Goal: Use online tool/utility: Utilize a website feature to perform a specific function

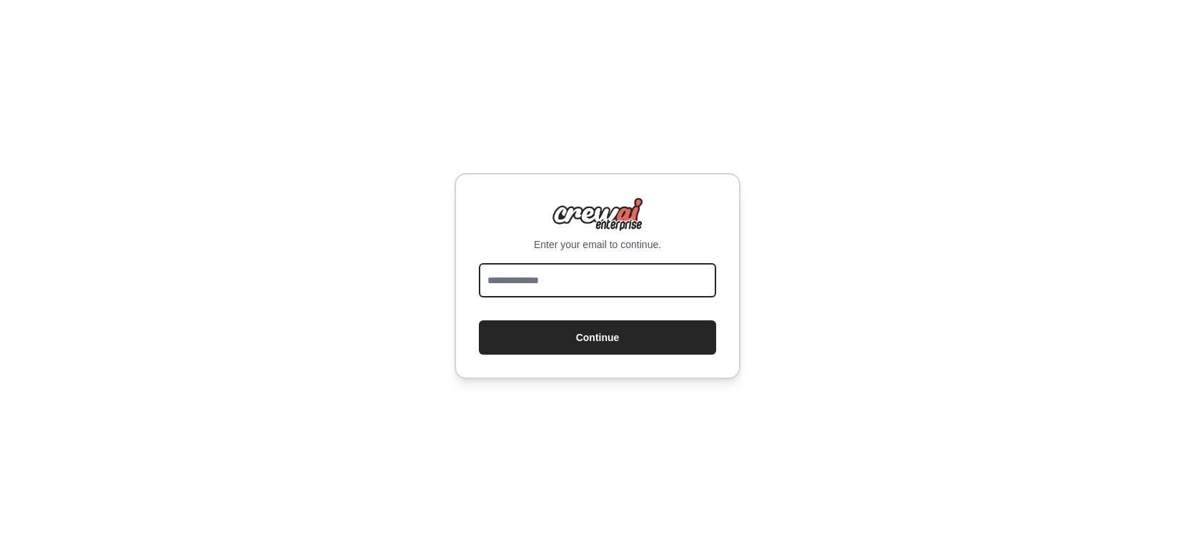
click at [540, 264] on input "email" at bounding box center [597, 280] width 237 height 34
click at [557, 284] on input "email" at bounding box center [597, 280] width 237 height 34
type input "**********"
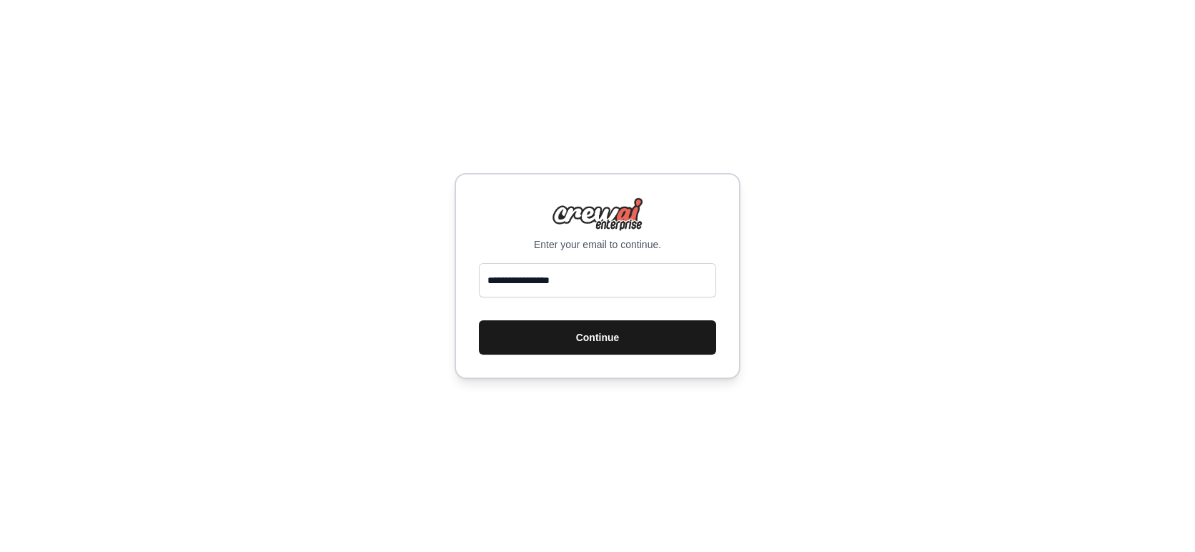
click at [602, 344] on button "Continue" at bounding box center [597, 337] width 237 height 34
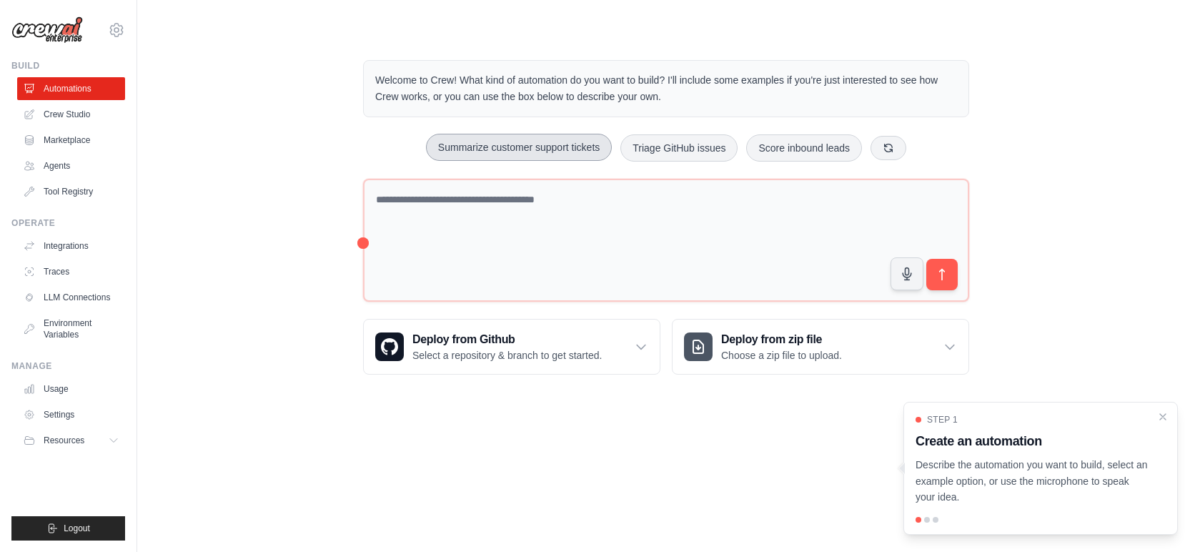
click at [510, 146] on button "Summarize customer support tickets" at bounding box center [519, 147] width 186 height 27
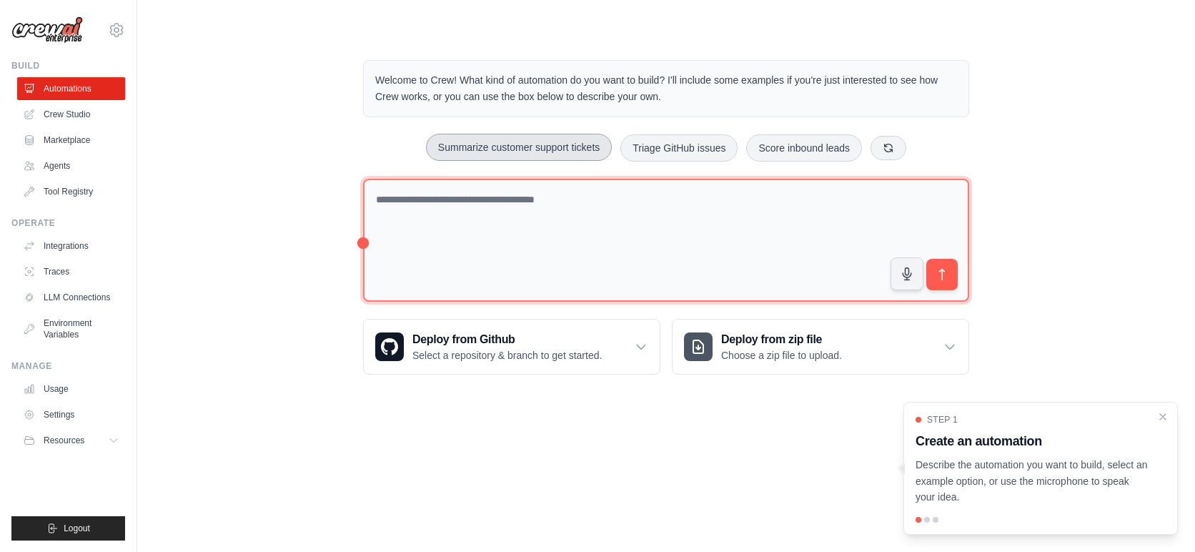
type textarea "**********"
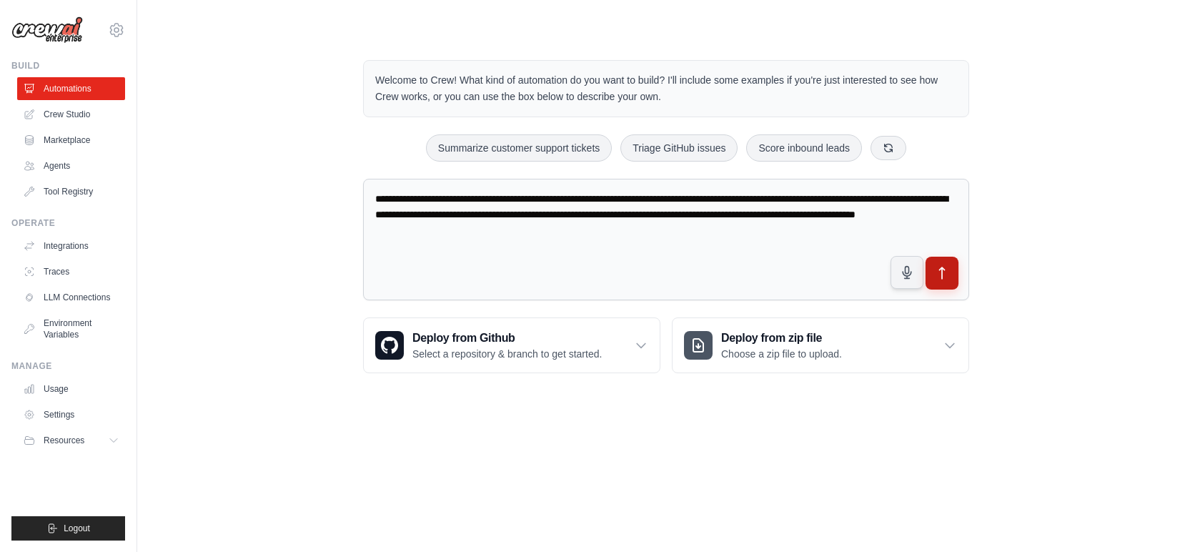
click at [947, 274] on icon "submit" at bounding box center [942, 273] width 15 height 15
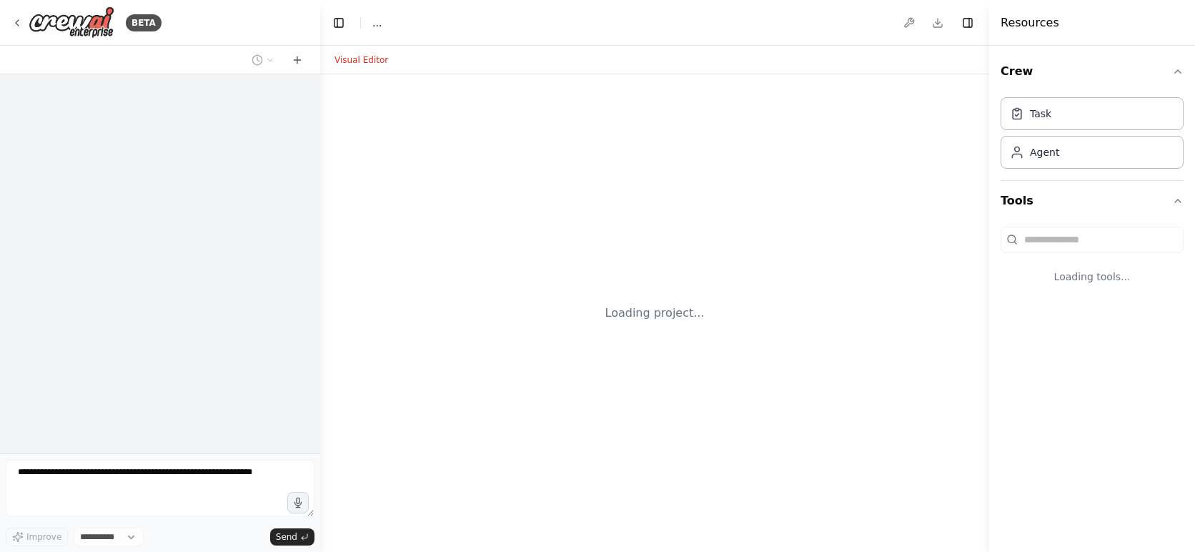
select select "****"
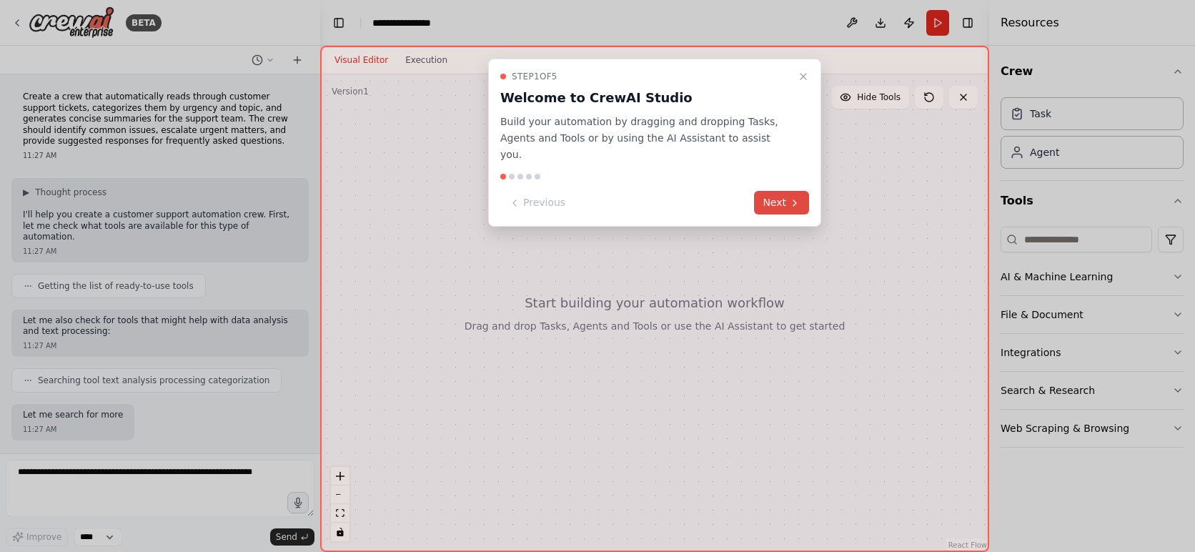
scroll to position [71, 0]
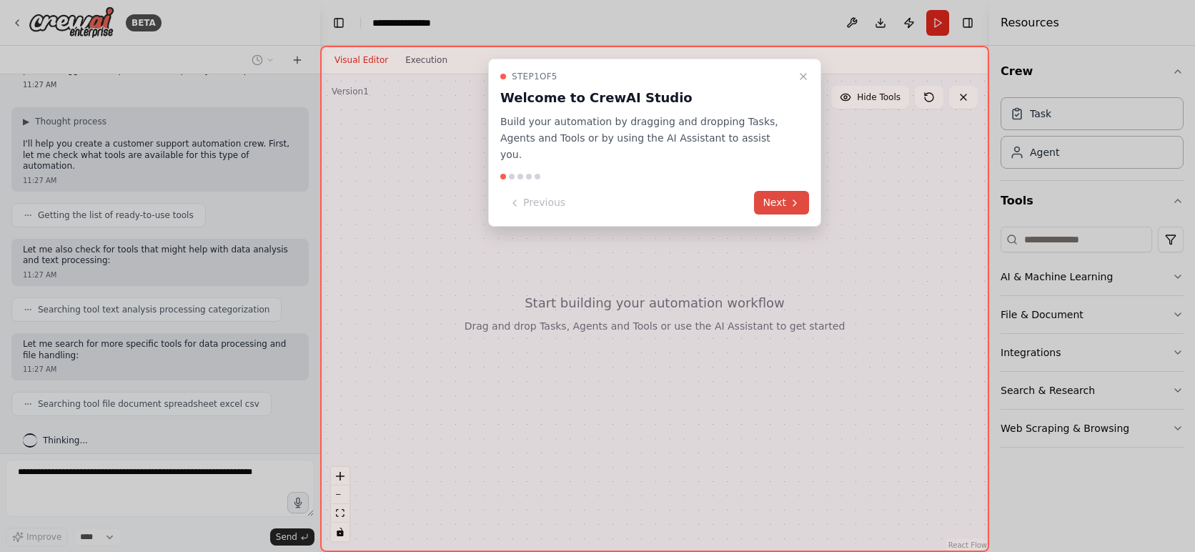
click at [772, 191] on button "Next" at bounding box center [781, 203] width 55 height 24
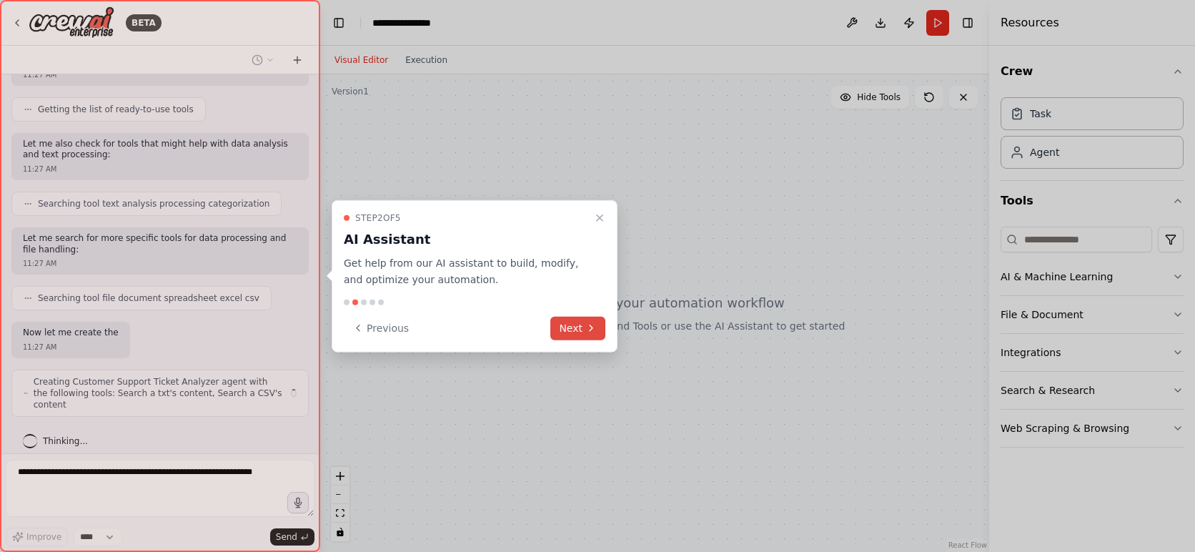
scroll to position [188, 0]
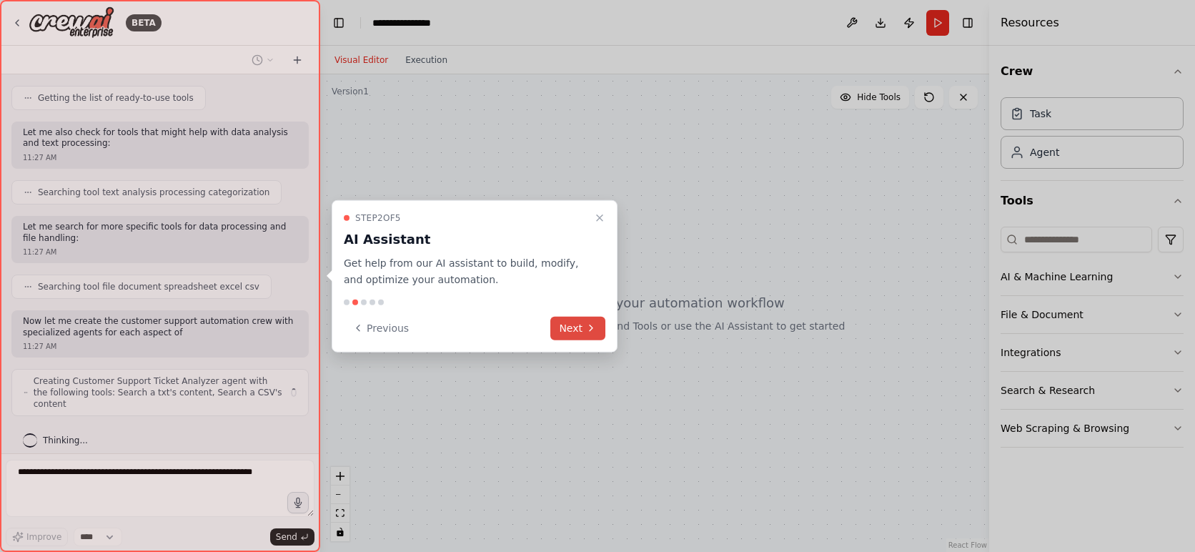
click at [570, 329] on button "Next" at bounding box center [577, 328] width 55 height 24
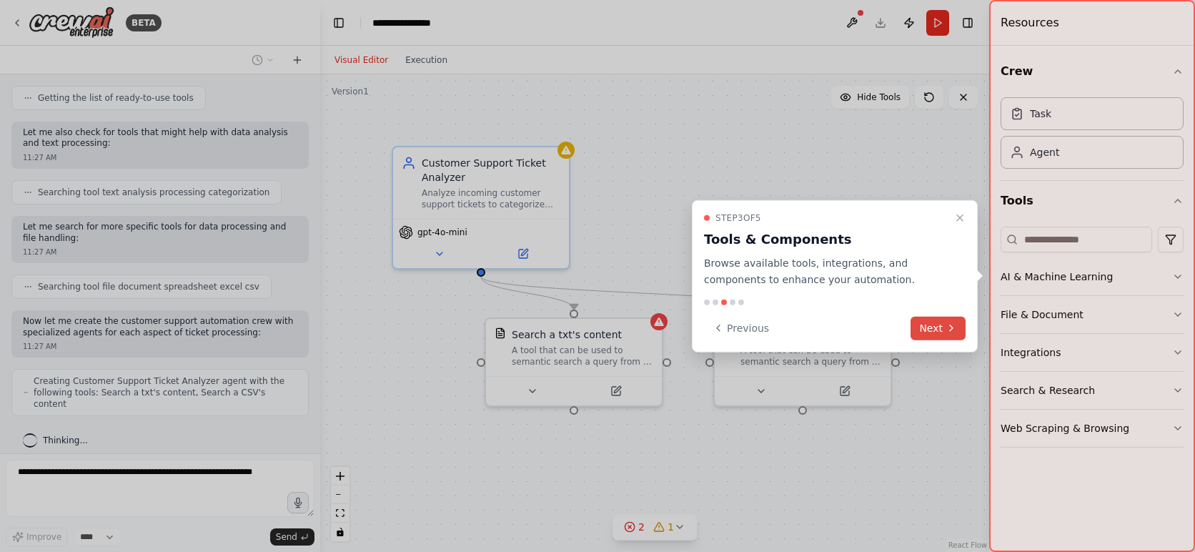
click at [929, 326] on button "Next" at bounding box center [937, 328] width 55 height 24
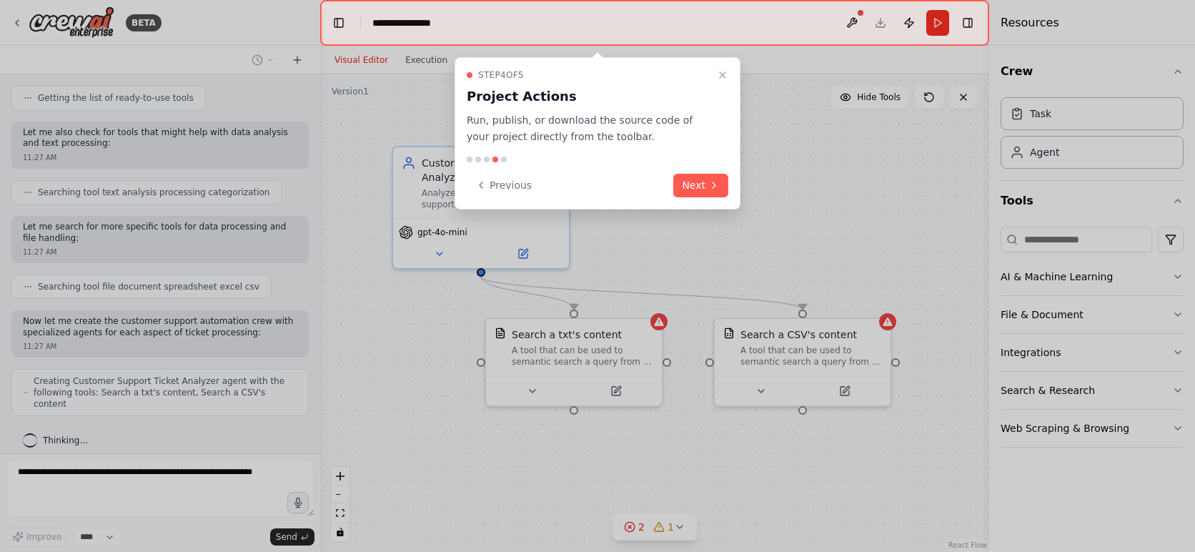
scroll to position [224, 0]
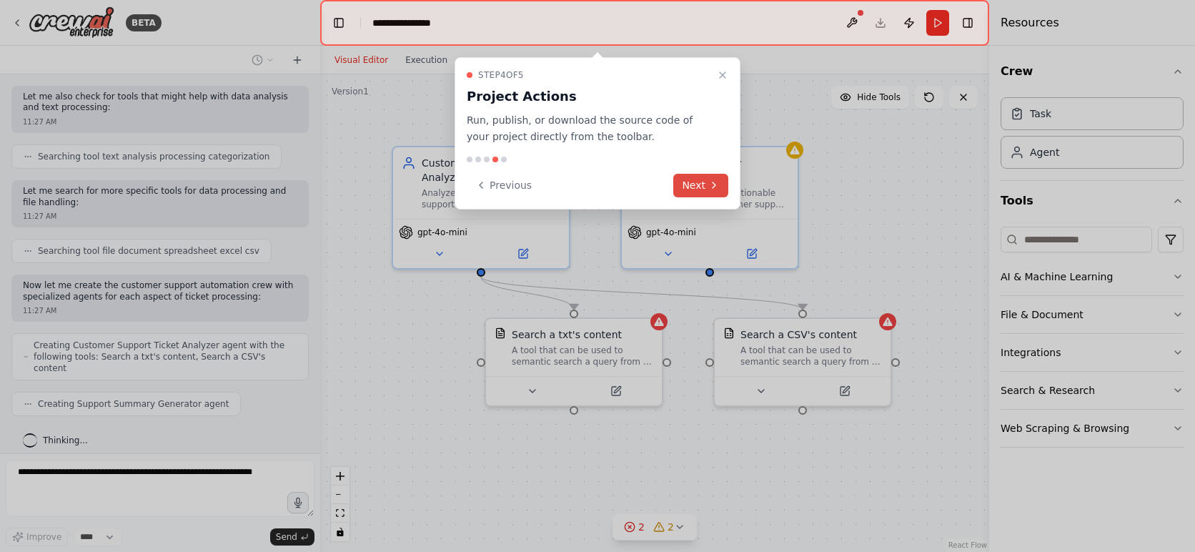
click at [695, 179] on button "Next" at bounding box center [700, 186] width 55 height 24
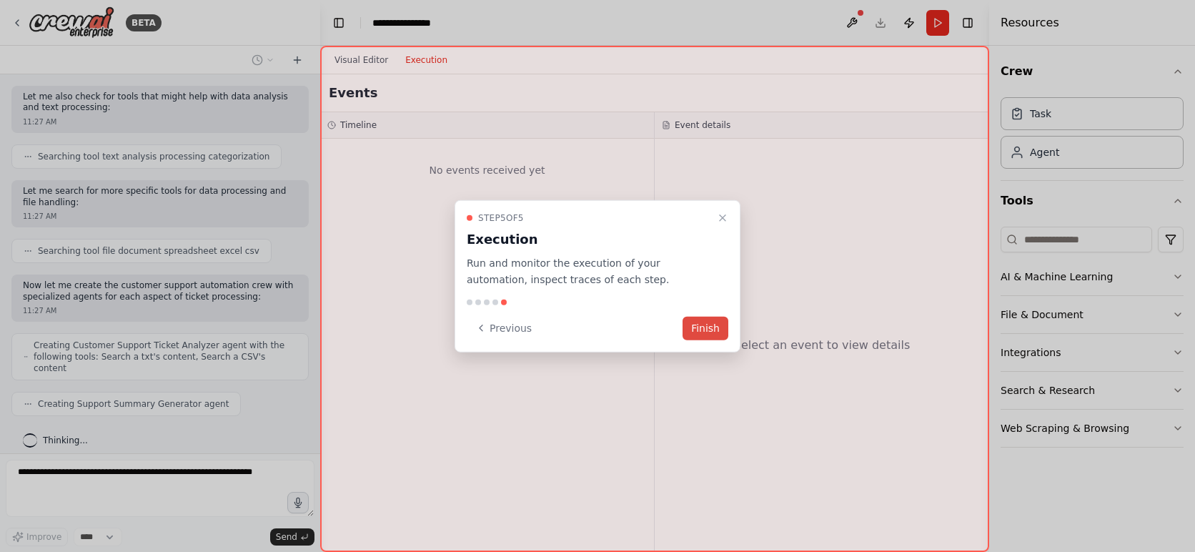
click at [709, 334] on button "Finish" at bounding box center [705, 328] width 46 height 24
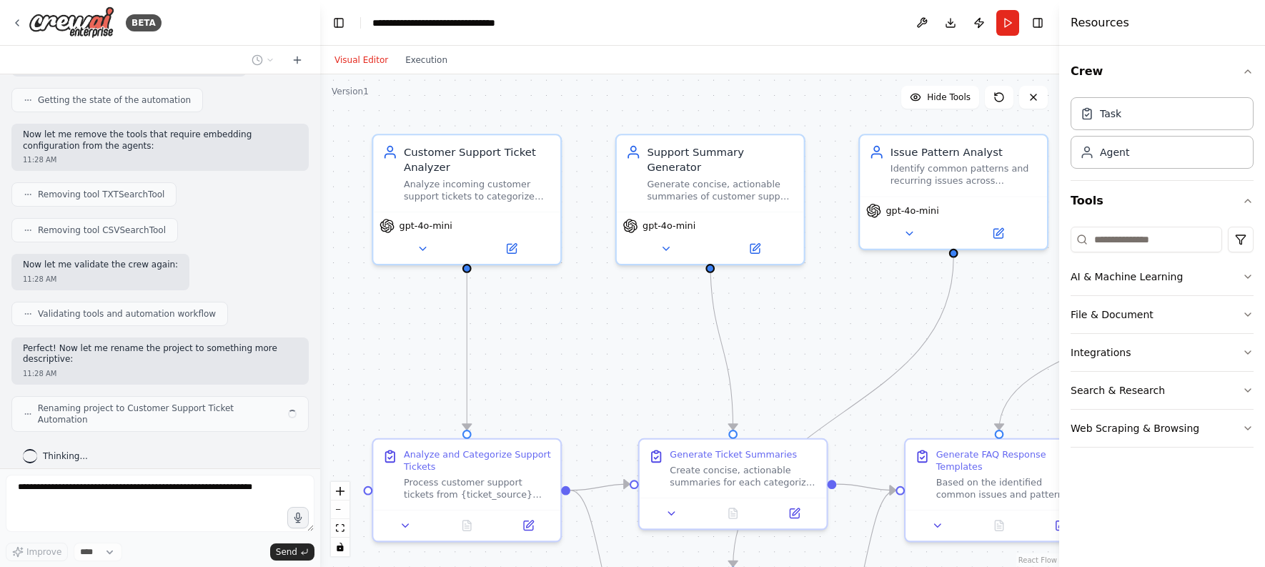
scroll to position [1095, 0]
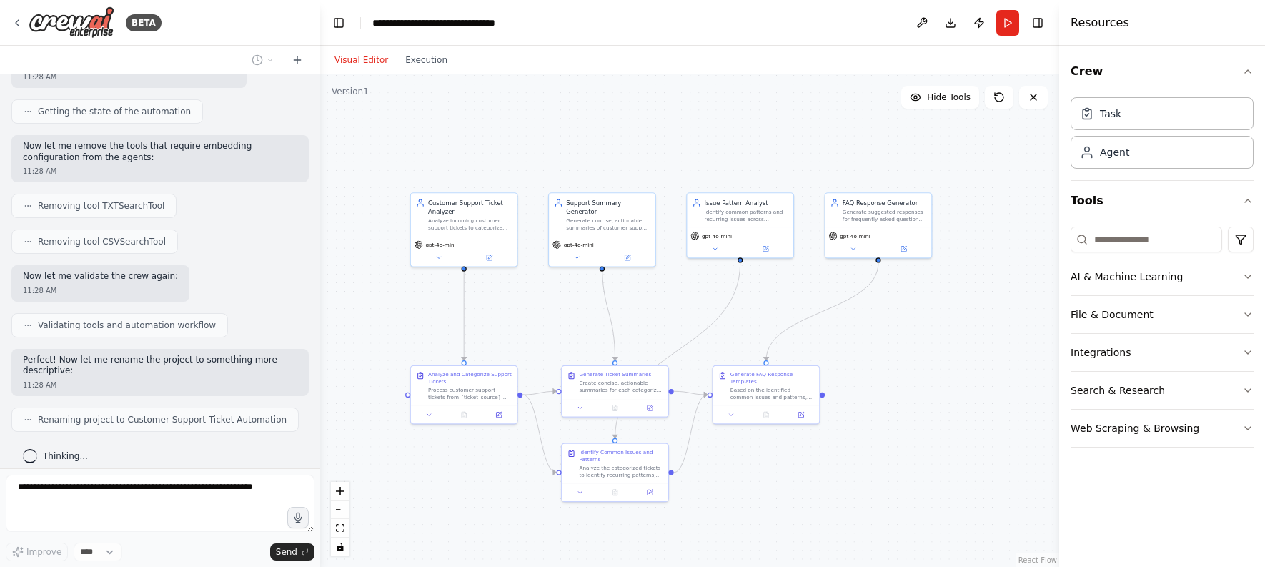
drag, startPoint x: 646, startPoint y: 329, endPoint x: 536, endPoint y: 314, distance: 111.0
click at [536, 314] on div ".deletable-edge-delete-btn { width: 20px; height: 20px; border: 0px solid #ffff…" at bounding box center [689, 320] width 739 height 492
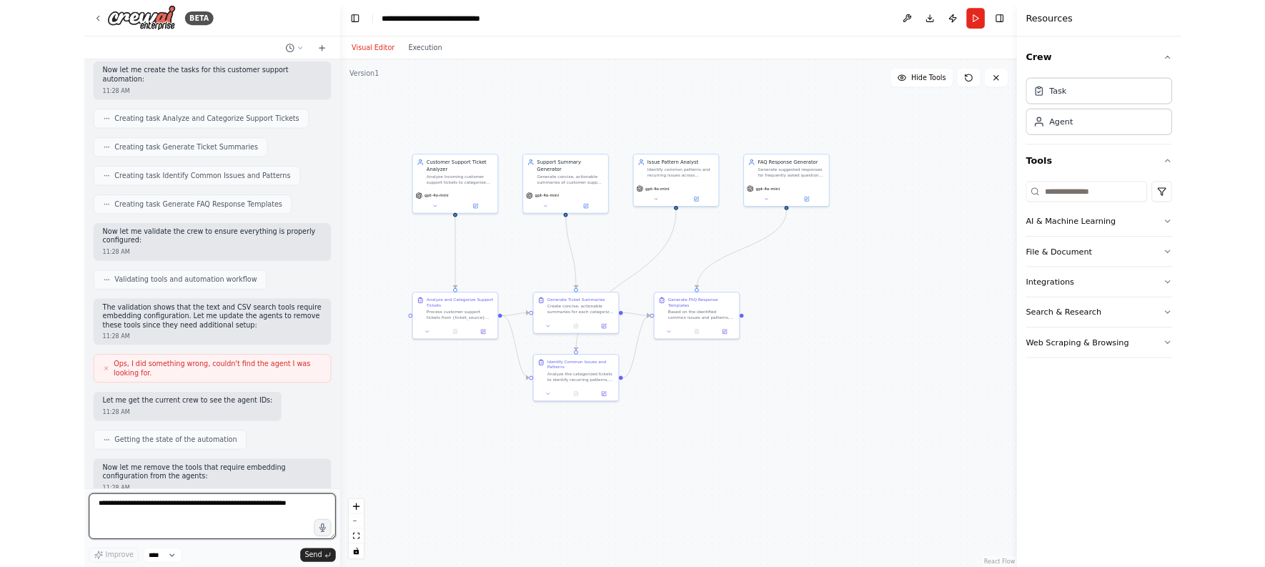
scroll to position [0, 0]
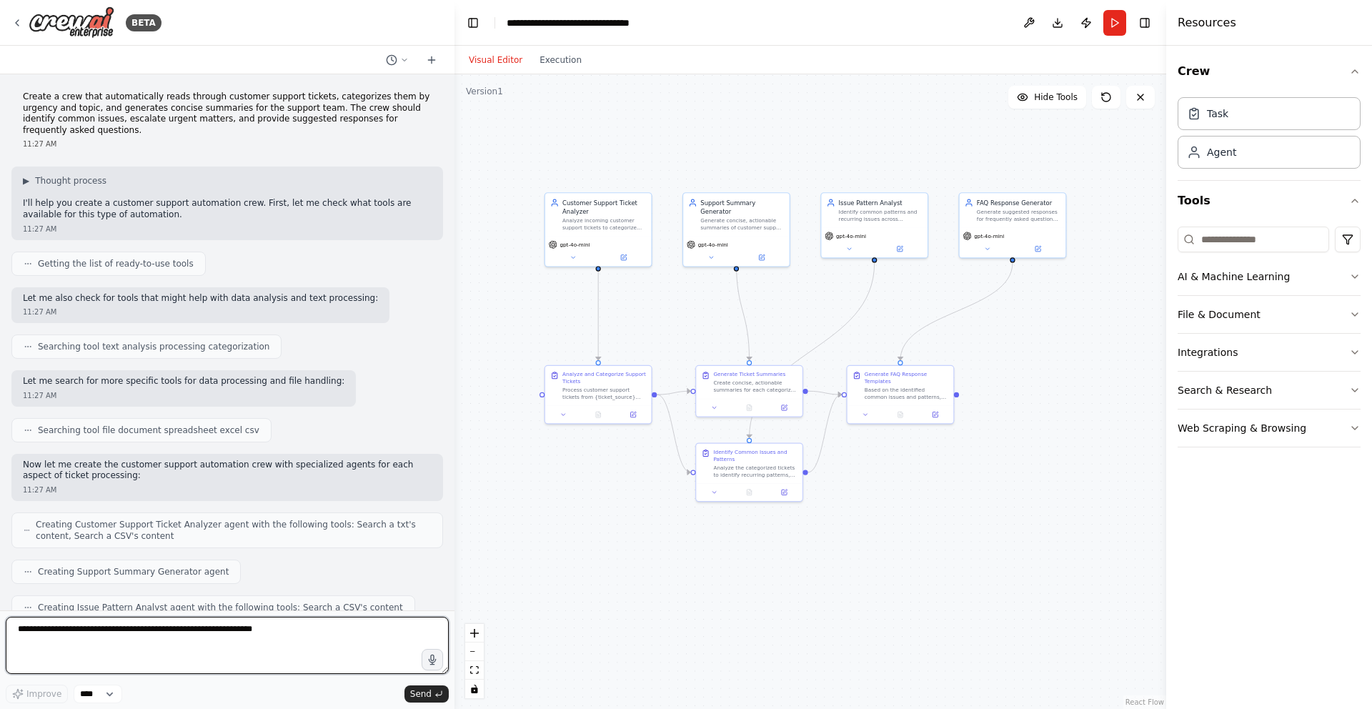
drag, startPoint x: 318, startPoint y: 261, endPoint x: 454, endPoint y: 275, distance: 137.2
click at [454, 275] on div "BETA Create a crew that automatically reads through customer support tickets, c…" at bounding box center [686, 354] width 1372 height 709
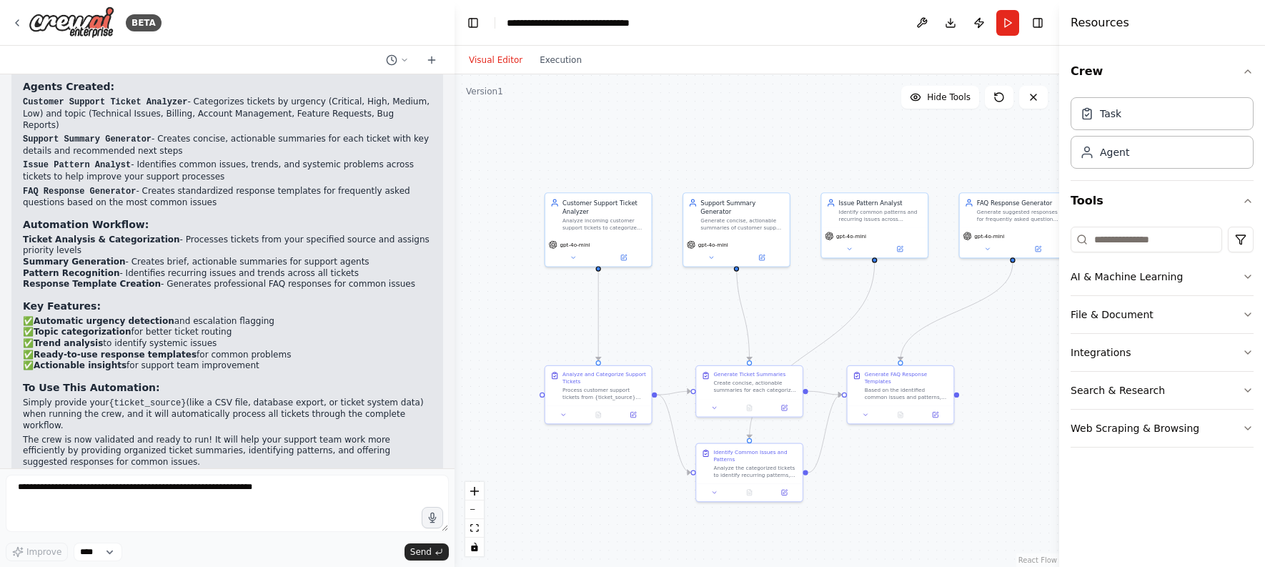
scroll to position [1379, 0]
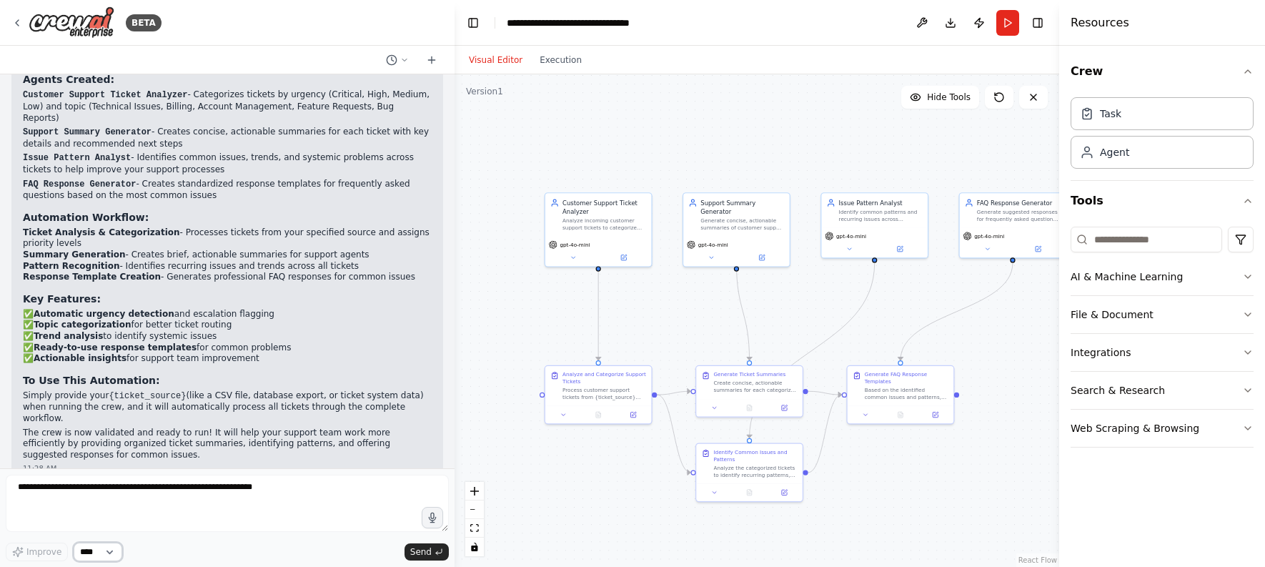
click at [110, 551] on select "****" at bounding box center [98, 551] width 49 height 19
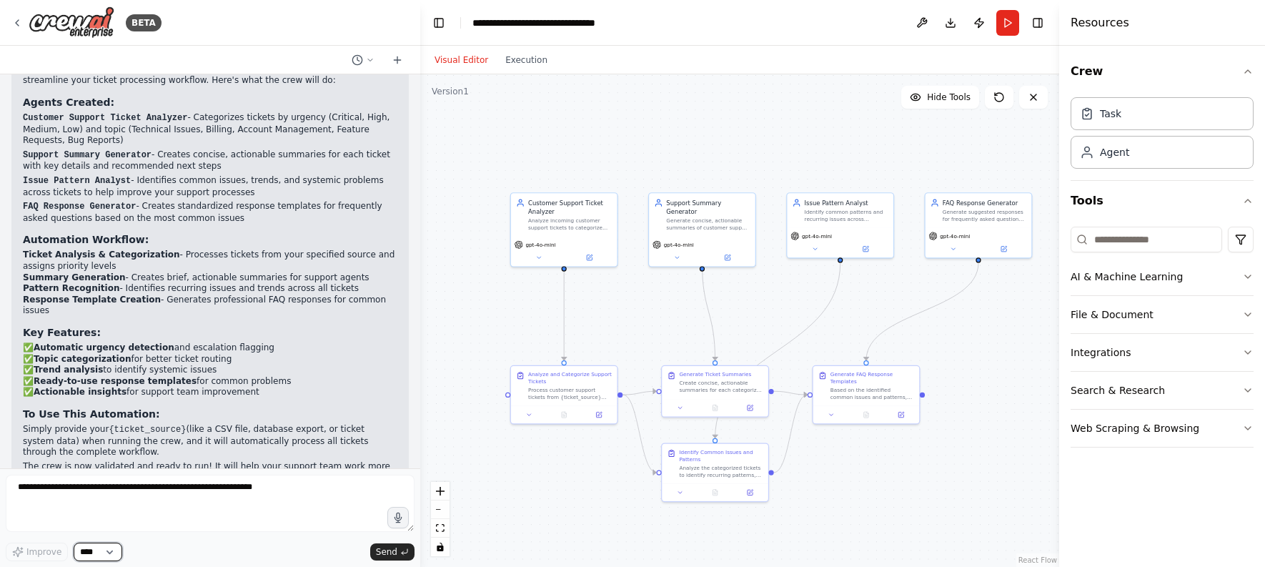
scroll to position [1491, 0]
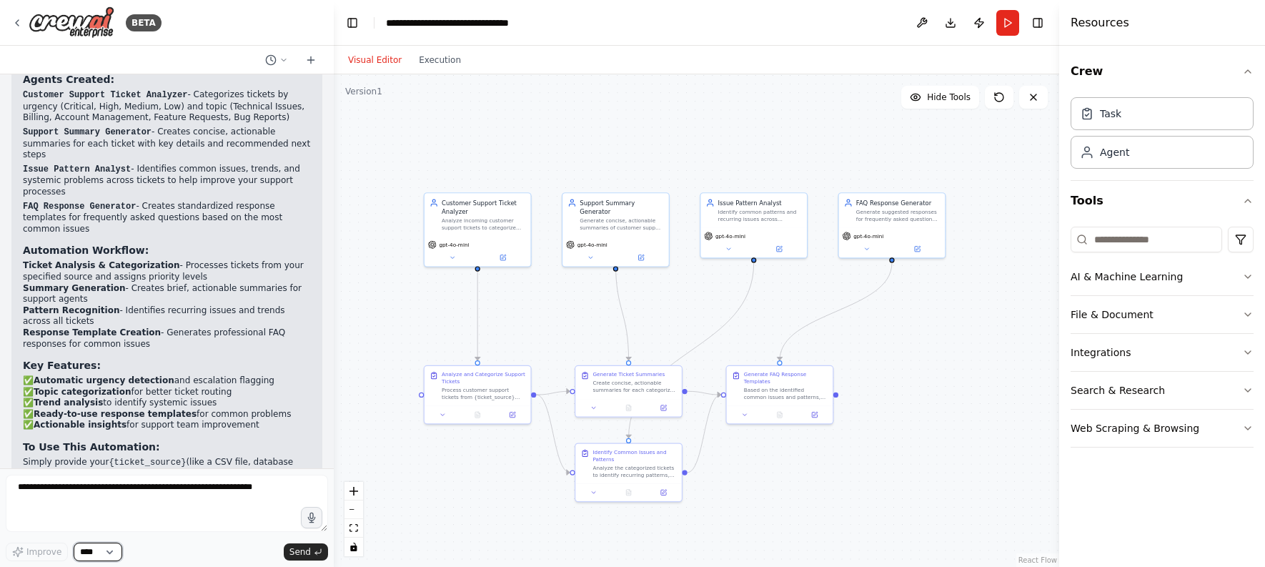
drag, startPoint x: 452, startPoint y: 482, endPoint x: 334, endPoint y: 513, distance: 122.5
click at [334, 513] on div "BETA Create a crew that automatically reads through customer support tickets, c…" at bounding box center [632, 283] width 1265 height 567
click at [1170, 101] on div "Task" at bounding box center [1161, 112] width 183 height 33
click at [1170, 109] on div "Task" at bounding box center [1161, 112] width 183 height 33
click at [1169, 116] on div "Task" at bounding box center [1161, 112] width 183 height 33
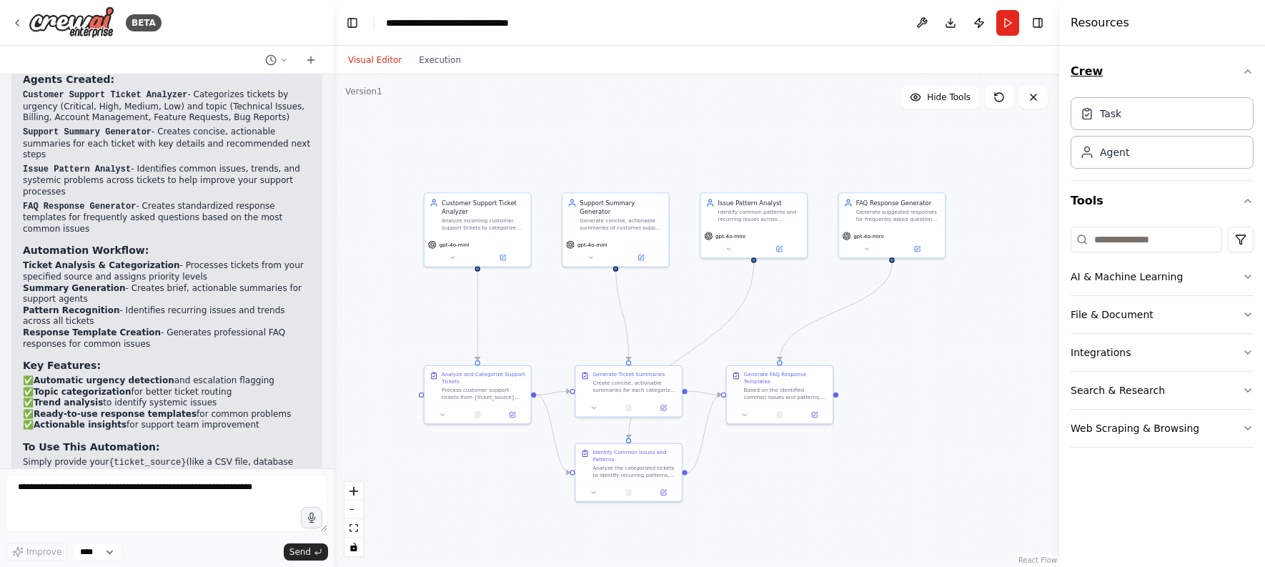
click at [1194, 79] on button "Crew" at bounding box center [1161, 71] width 183 height 40
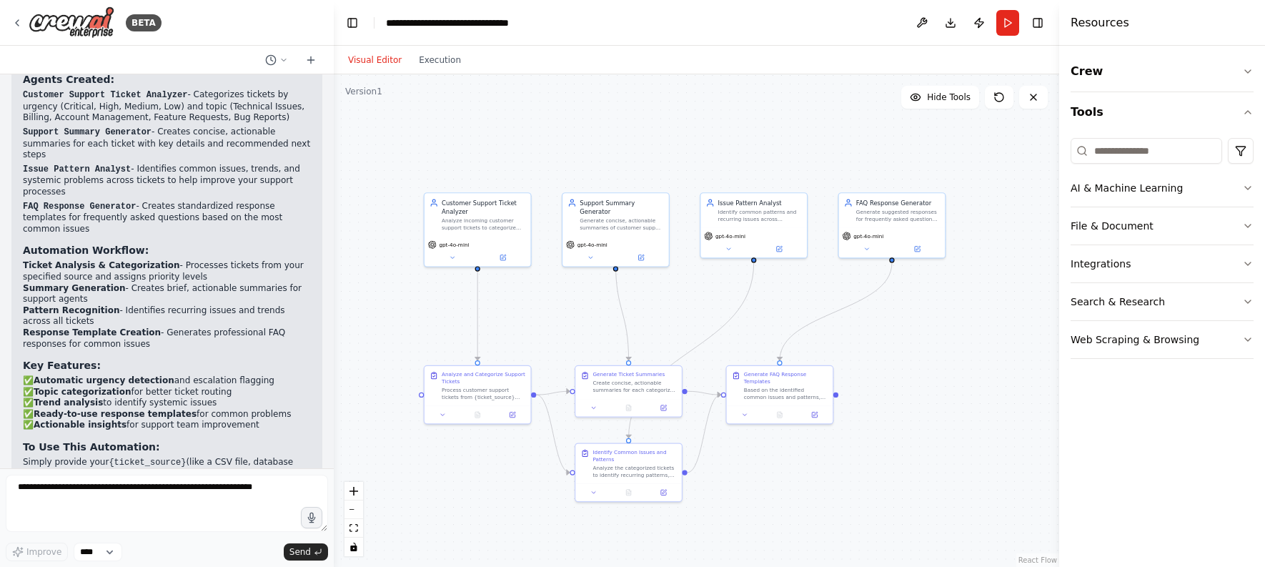
click at [1160, 165] on div "AI & Machine Learning File & Document Integrations Search & Research Web Scrapi…" at bounding box center [1161, 245] width 183 height 226
click at [1192, 75] on button "Crew" at bounding box center [1161, 71] width 183 height 40
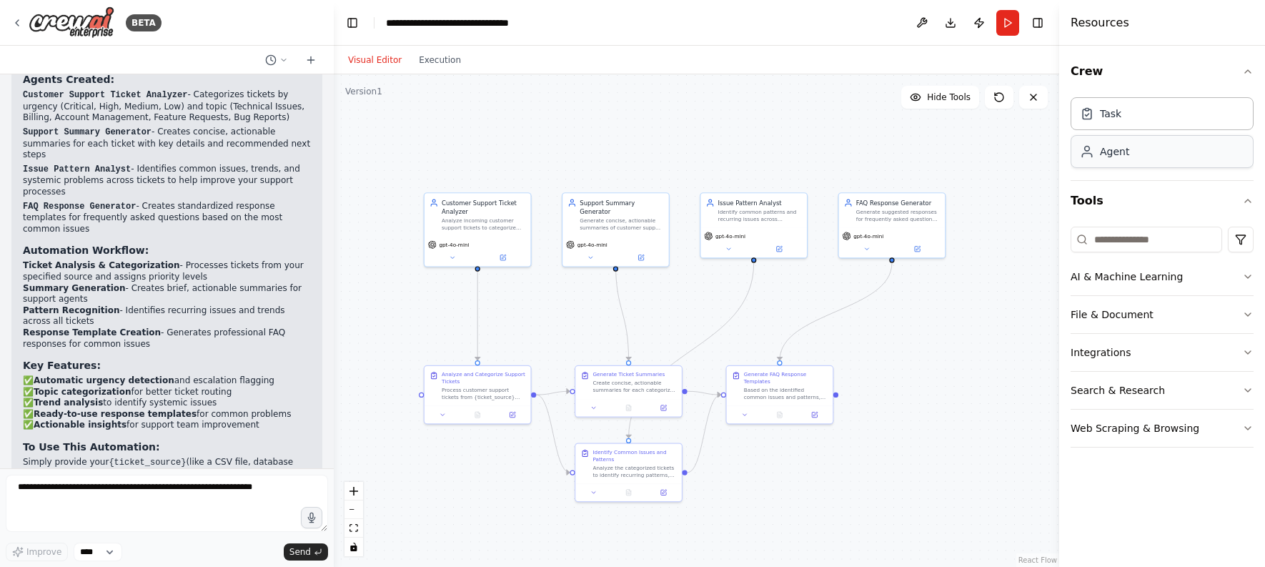
click at [1175, 159] on div "Agent" at bounding box center [1161, 151] width 183 height 33
click at [1139, 166] on div "Agent" at bounding box center [1161, 151] width 183 height 33
click at [1094, 152] on div "Agent" at bounding box center [1104, 151] width 49 height 14
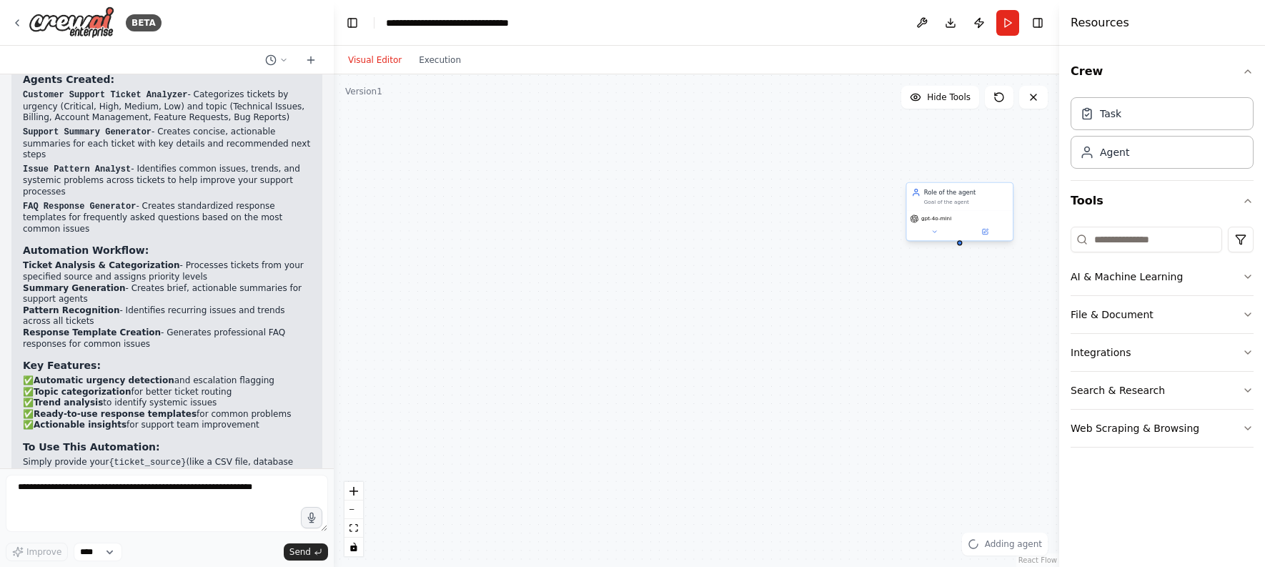
drag, startPoint x: 1017, startPoint y: 182, endPoint x: 930, endPoint y: 191, distance: 87.6
click at [976, 199] on div "Goal of the agent" at bounding box center [966, 202] width 84 height 7
click at [1005, 165] on button at bounding box center [1001, 168] width 19 height 19
click at [962, 179] on div ".deletable-edge-delete-btn { width: 20px; height: 20px; border: 0px solid #ffff…" at bounding box center [696, 320] width 725 height 492
click at [970, 171] on button "Confirm" at bounding box center [960, 168] width 51 height 17
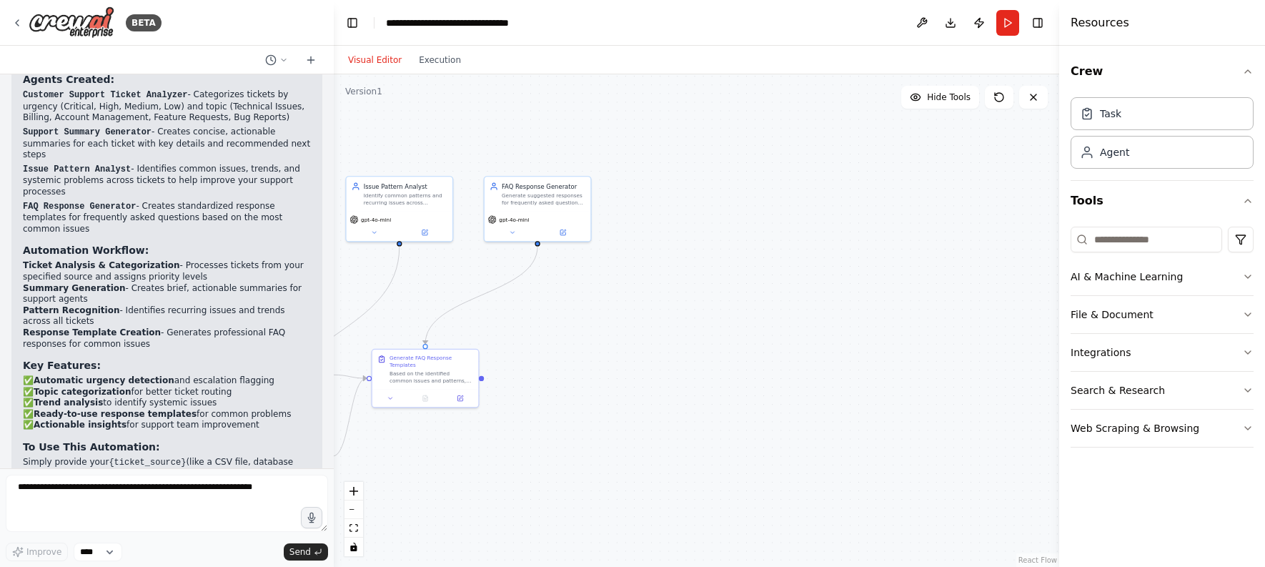
drag, startPoint x: 734, startPoint y: 240, endPoint x: 1041, endPoint y: 223, distance: 307.7
click at [1041, 223] on div ".deletable-edge-delete-btn { width: 20px; height: 20px; border: 0px solid #ffff…" at bounding box center [696, 320] width 725 height 492
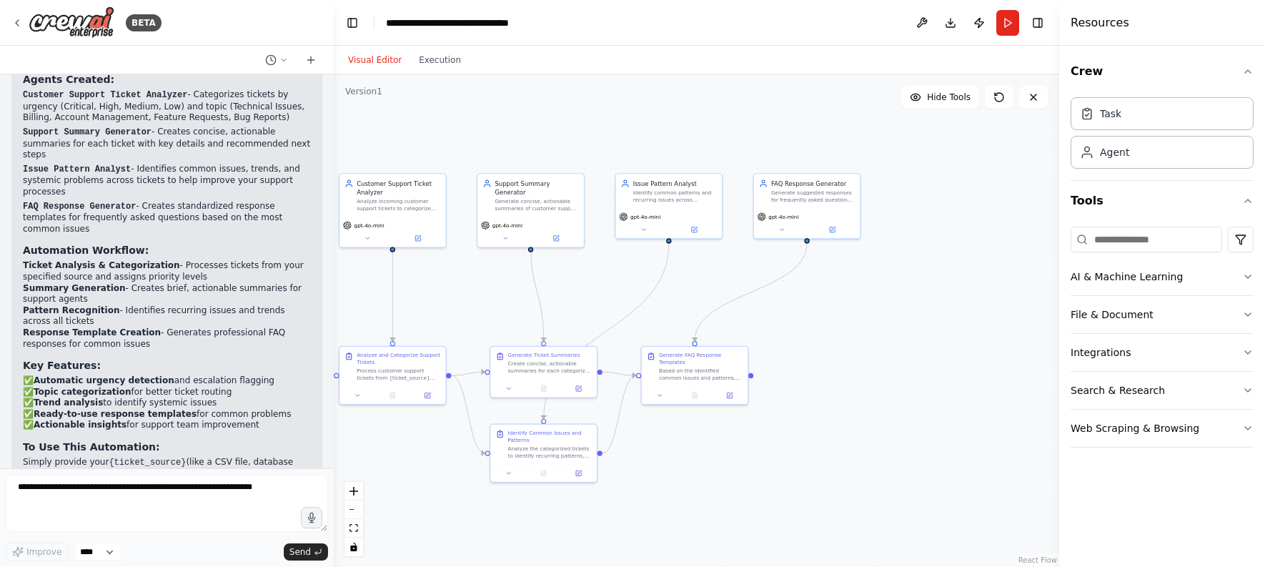
drag, startPoint x: 771, startPoint y: 258, endPoint x: 986, endPoint y: 264, distance: 215.2
click at [1011, 256] on div ".deletable-edge-delete-btn { width: 20px; height: 20px; border: 0px solid #ffff…" at bounding box center [696, 320] width 725 height 492
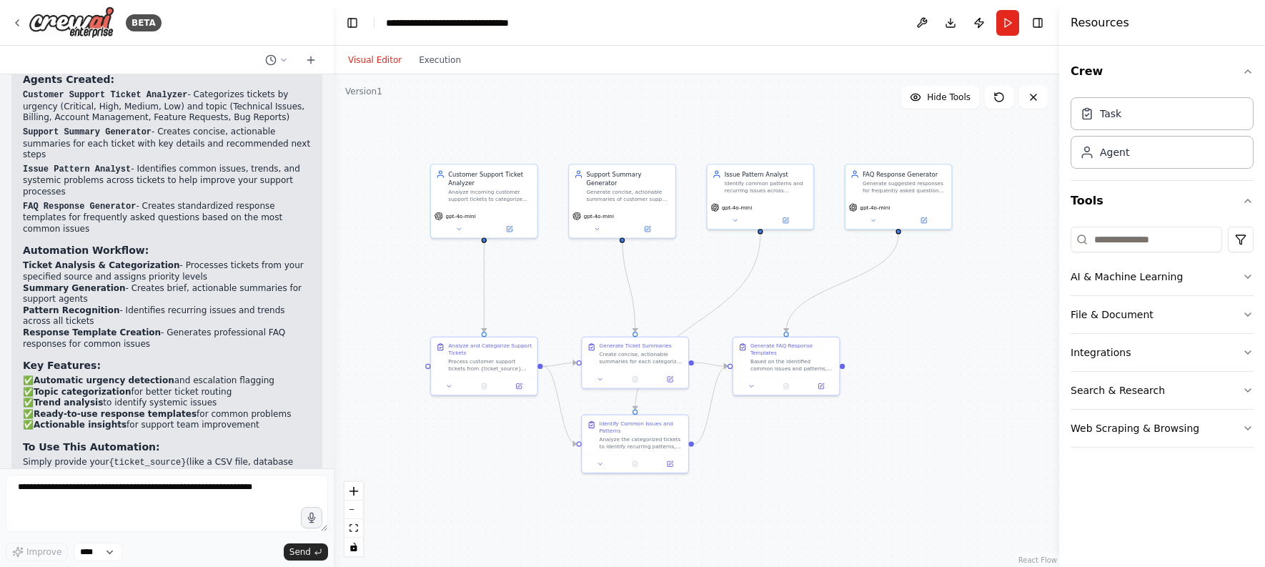
drag, startPoint x: 886, startPoint y: 273, endPoint x: 971, endPoint y: 265, distance: 85.4
click at [971, 265] on div ".deletable-edge-delete-btn { width: 20px; height: 20px; border: 0px solid #ffff…" at bounding box center [696, 320] width 725 height 492
click at [443, 59] on button "Execution" at bounding box center [439, 59] width 59 height 17
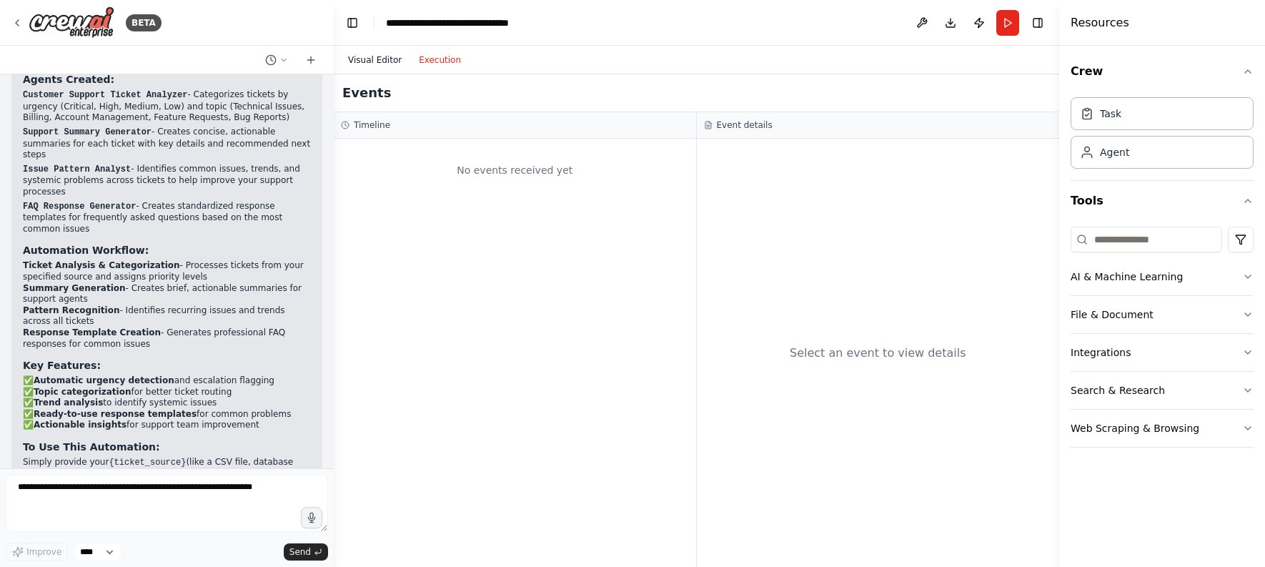
click at [362, 65] on button "Visual Editor" at bounding box center [374, 59] width 71 height 17
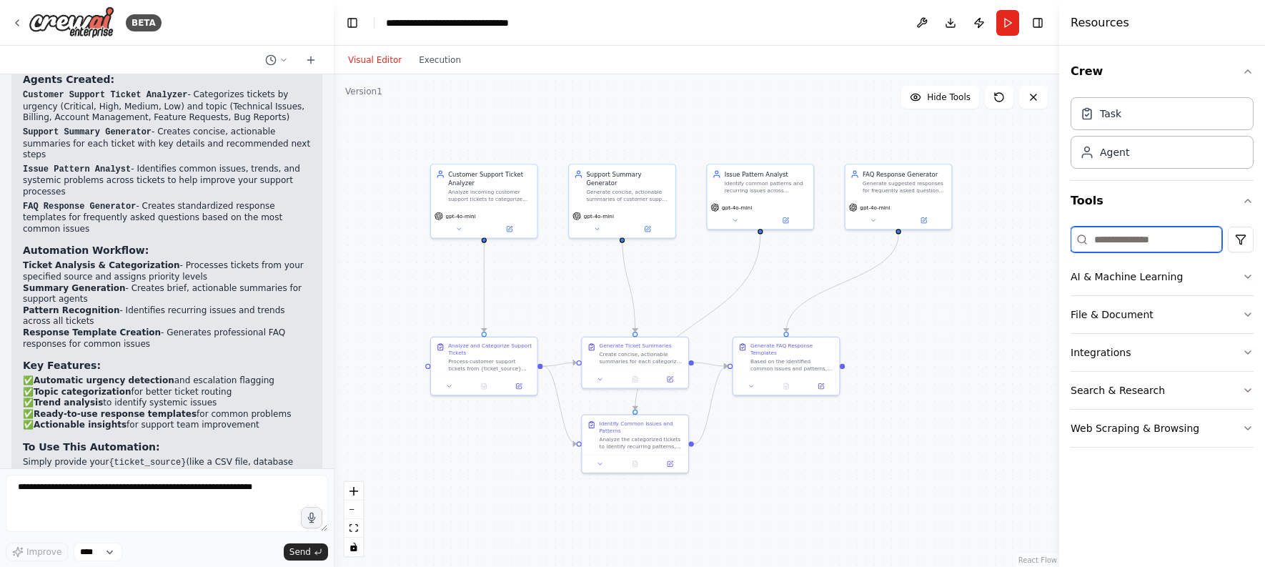
click at [1135, 239] on input at bounding box center [1145, 239] width 151 height 26
click at [1182, 192] on button "Tools" at bounding box center [1161, 201] width 183 height 40
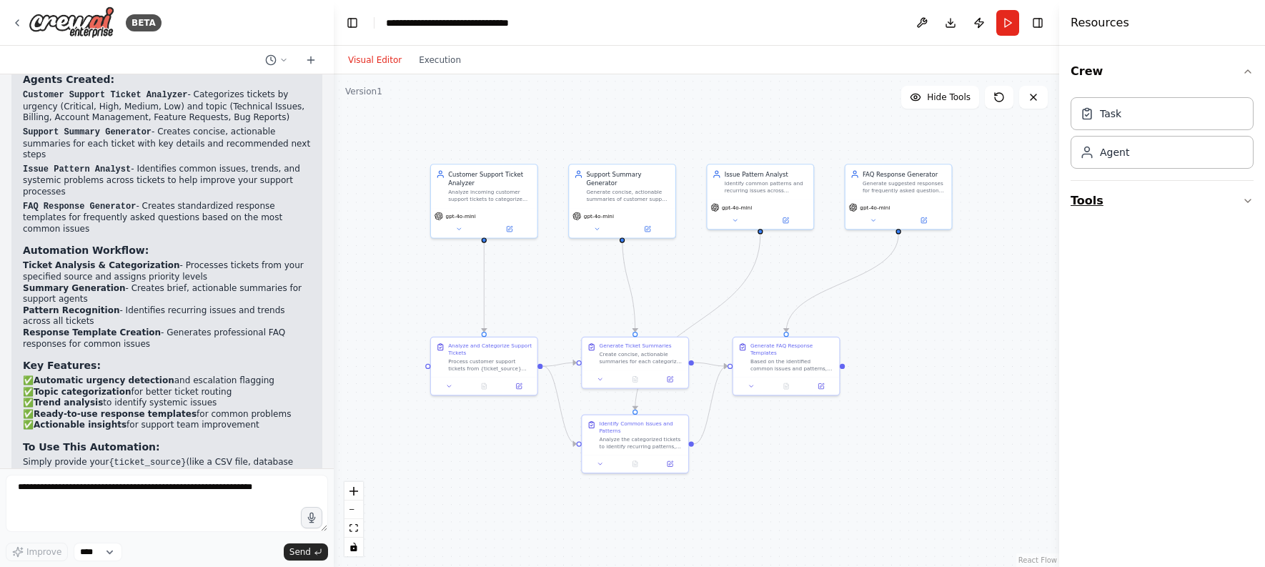
click at [1161, 202] on button "Tools" at bounding box center [1161, 201] width 183 height 40
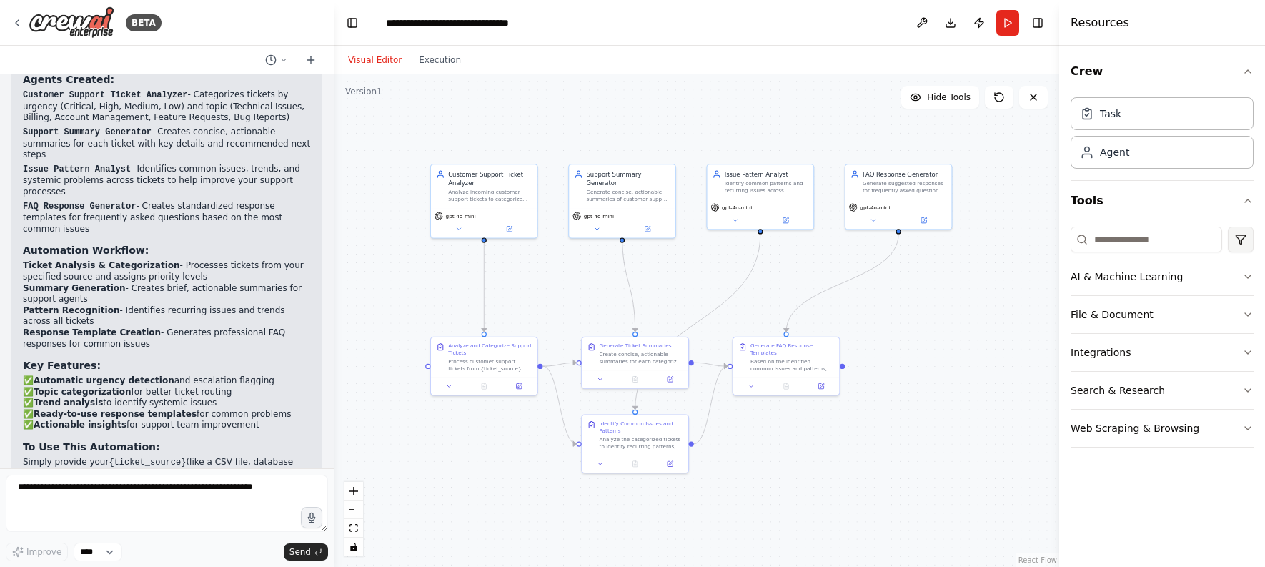
click at [1194, 245] on html "BETA Create a crew that automatically reads through customer support tickets, c…" at bounding box center [632, 283] width 1265 height 567
click at [1194, 208] on html "BETA Create a crew that automatically reads through customer support tickets, c…" at bounding box center [632, 283] width 1265 height 567
click at [1194, 278] on button "AI & Machine Learning" at bounding box center [1161, 276] width 183 height 37
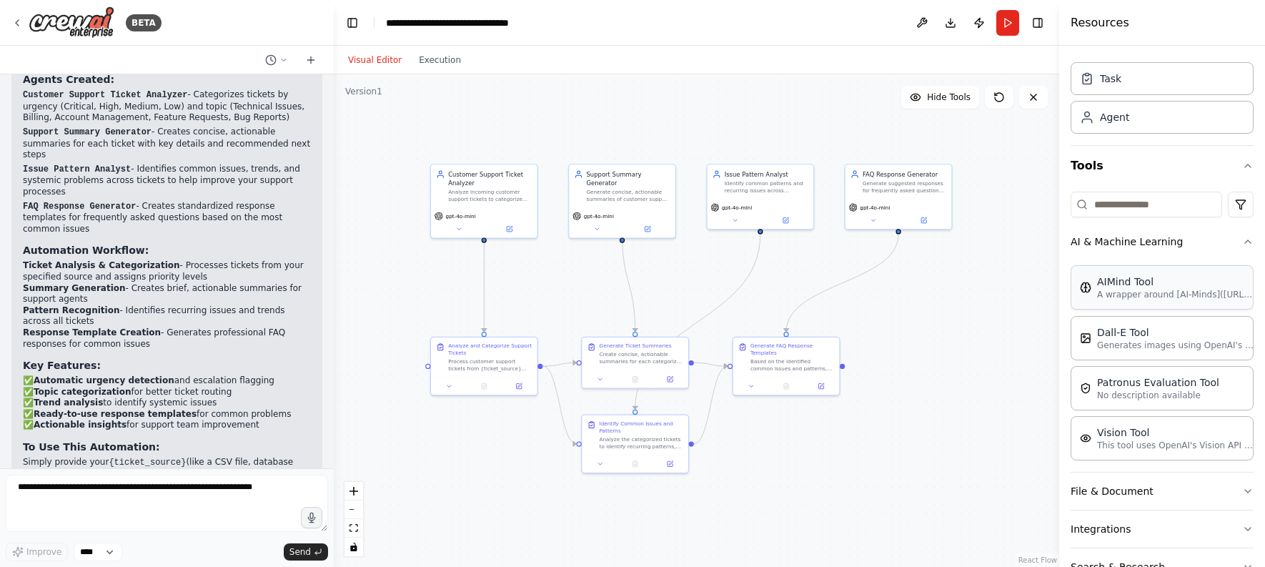
scroll to position [115, 0]
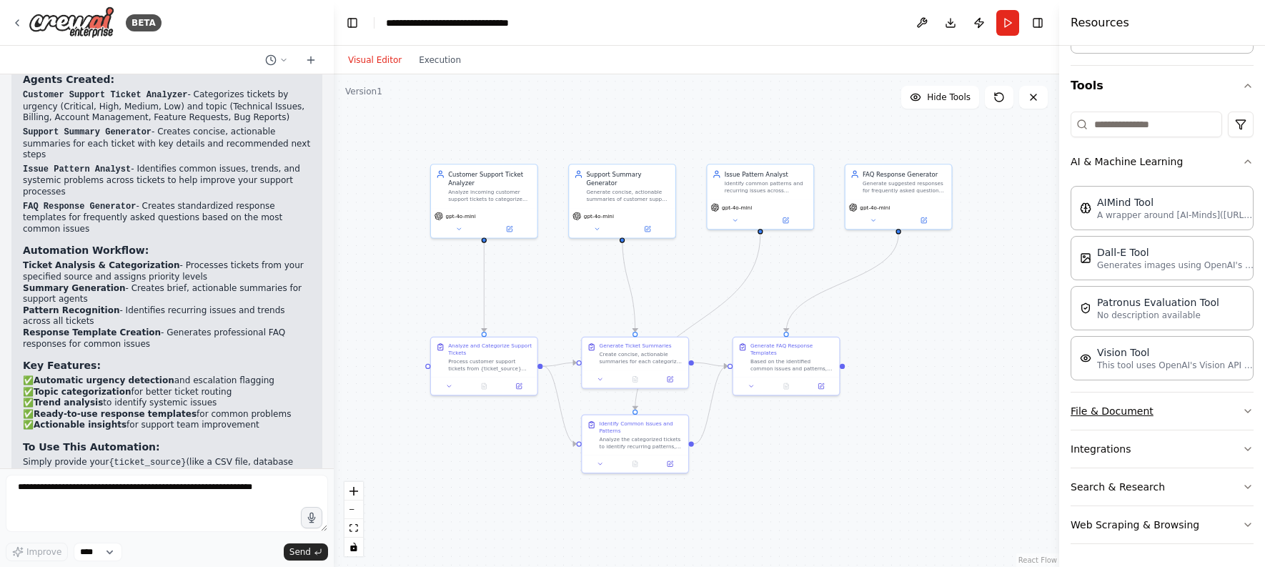
click at [1175, 415] on button "File & Document" at bounding box center [1161, 410] width 183 height 37
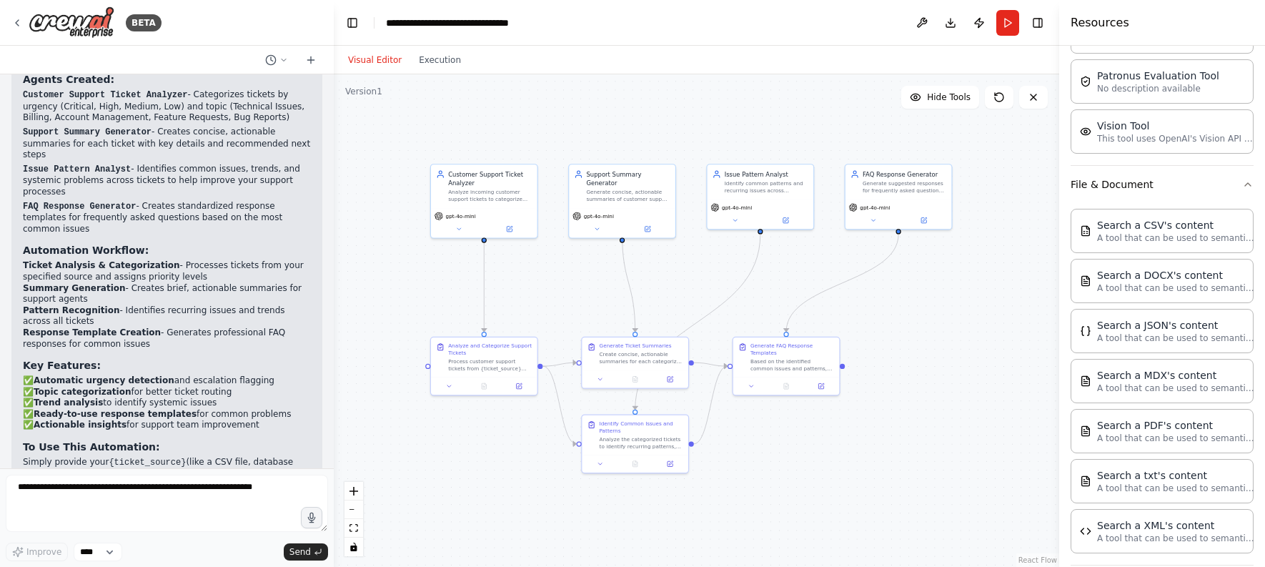
scroll to position [337, 0]
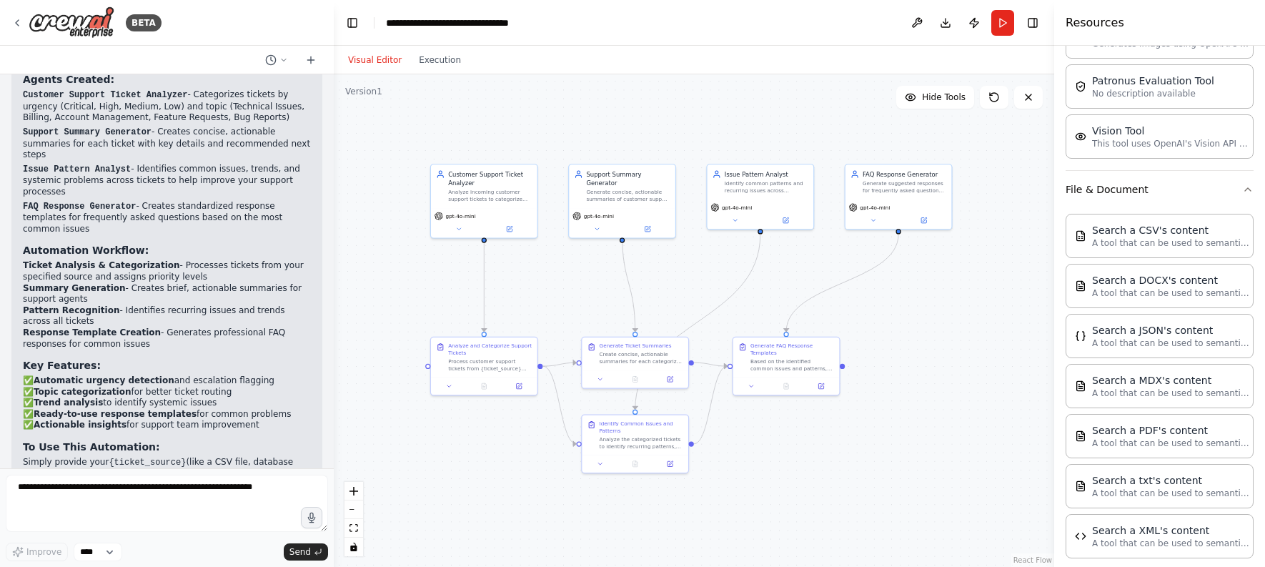
drag, startPoint x: 1060, startPoint y: 389, endPoint x: 1028, endPoint y: 396, distance: 32.1
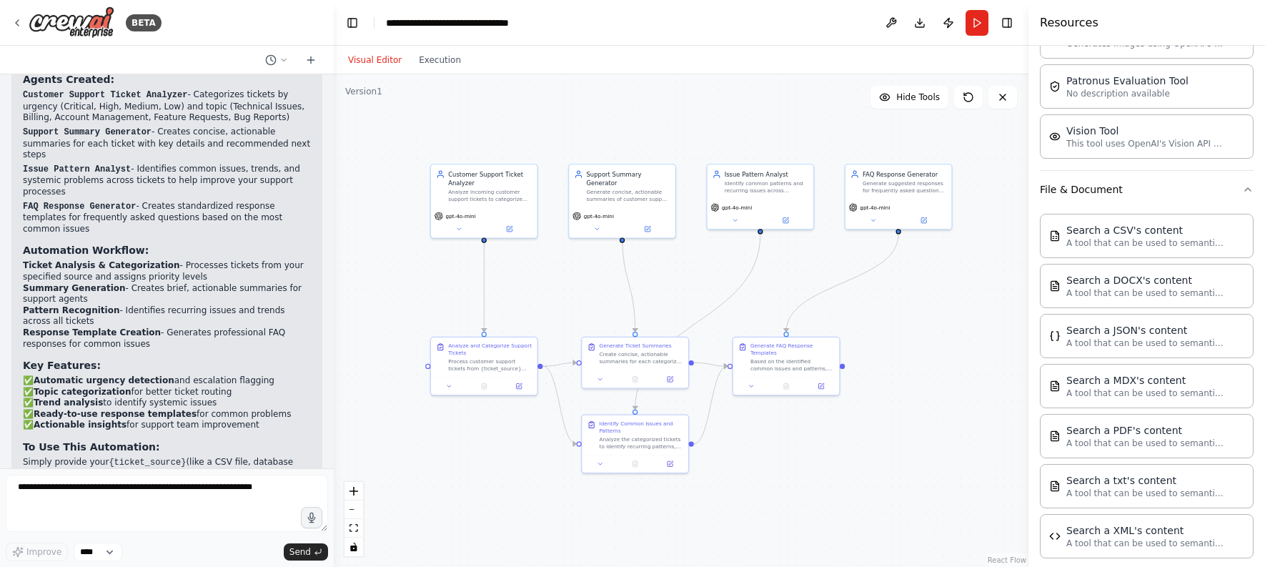
click at [1028, 396] on div at bounding box center [1031, 283] width 6 height 567
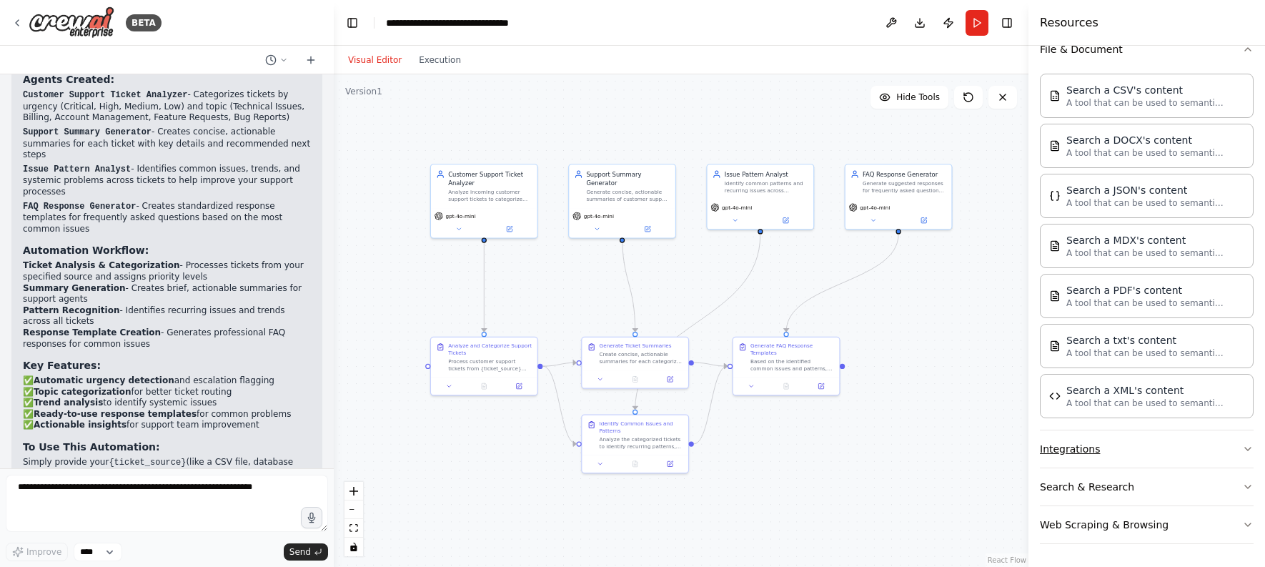
click at [1143, 457] on button "Integrations" at bounding box center [1147, 448] width 214 height 37
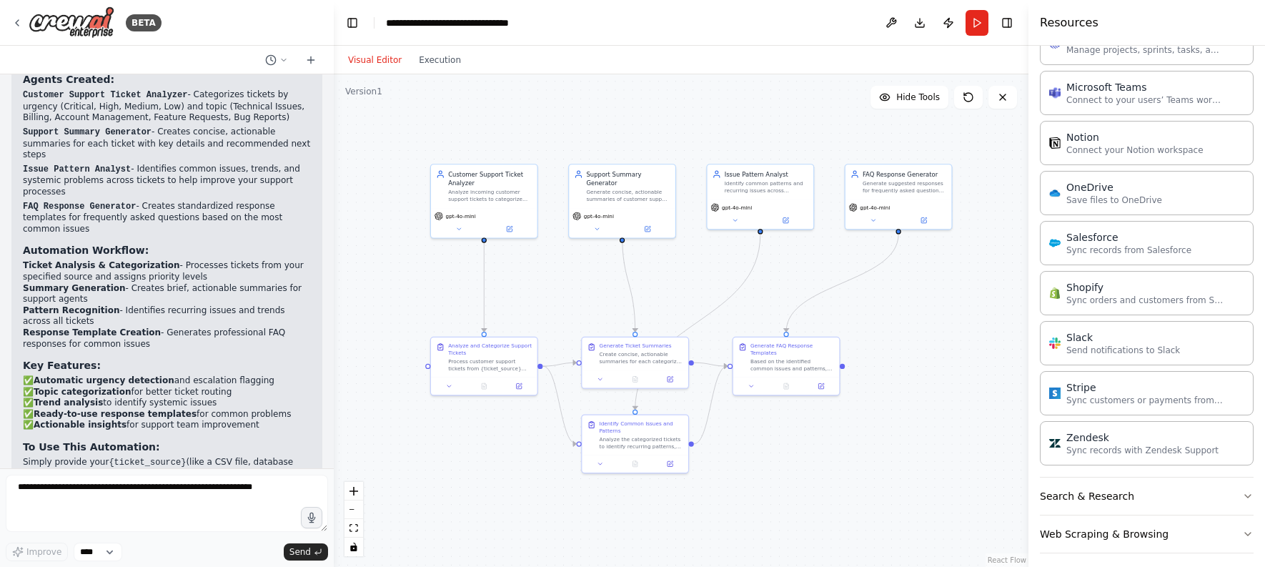
scroll to position [1488, 0]
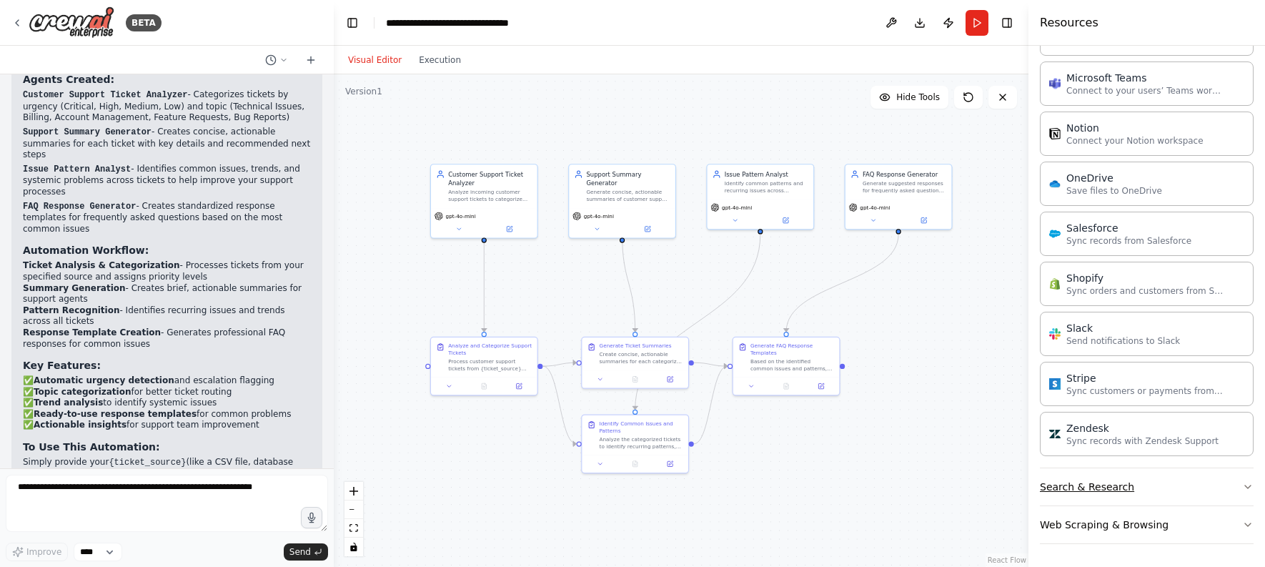
click at [1194, 491] on button "Search & Research" at bounding box center [1147, 486] width 214 height 37
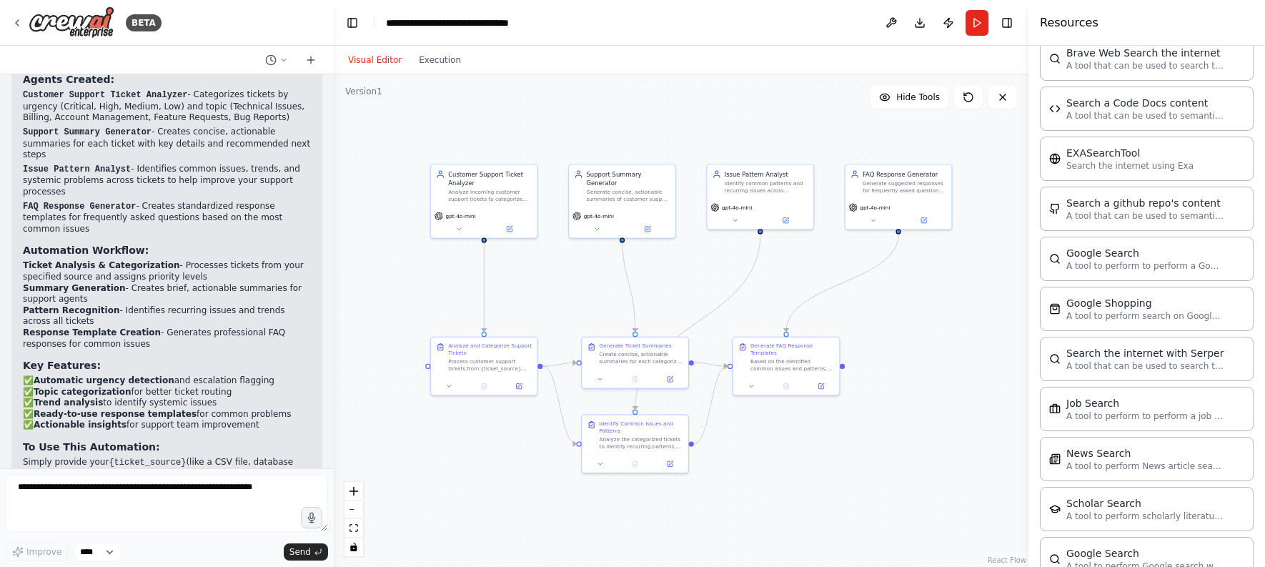
scroll to position [2214, 0]
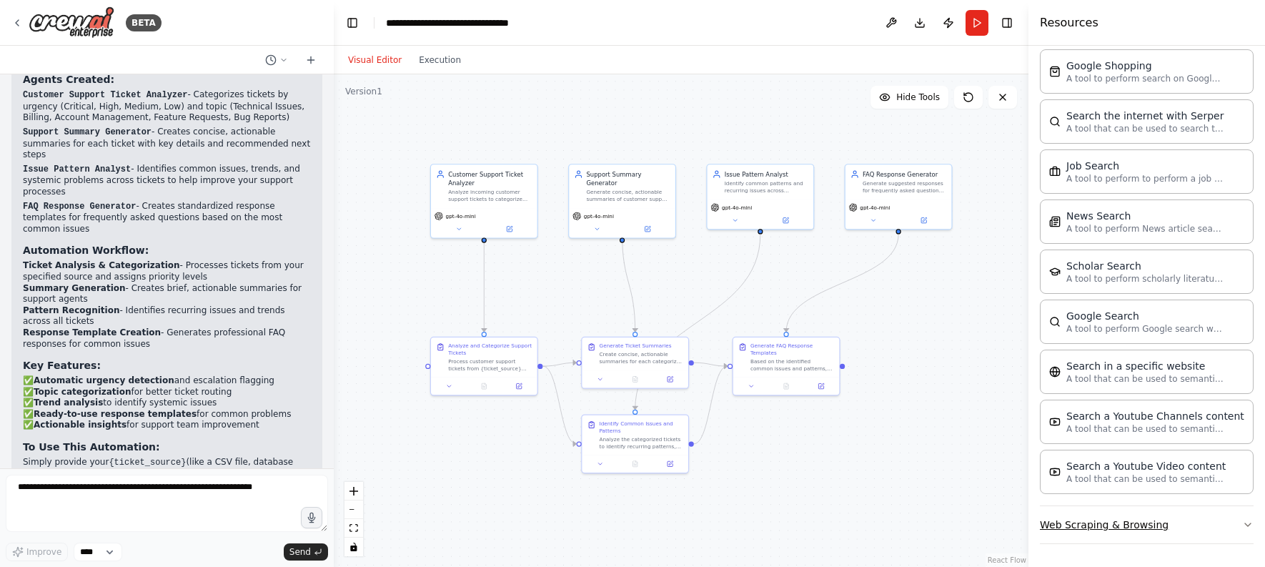
click at [1179, 515] on button "Web Scraping & Browsing" at bounding box center [1147, 524] width 214 height 37
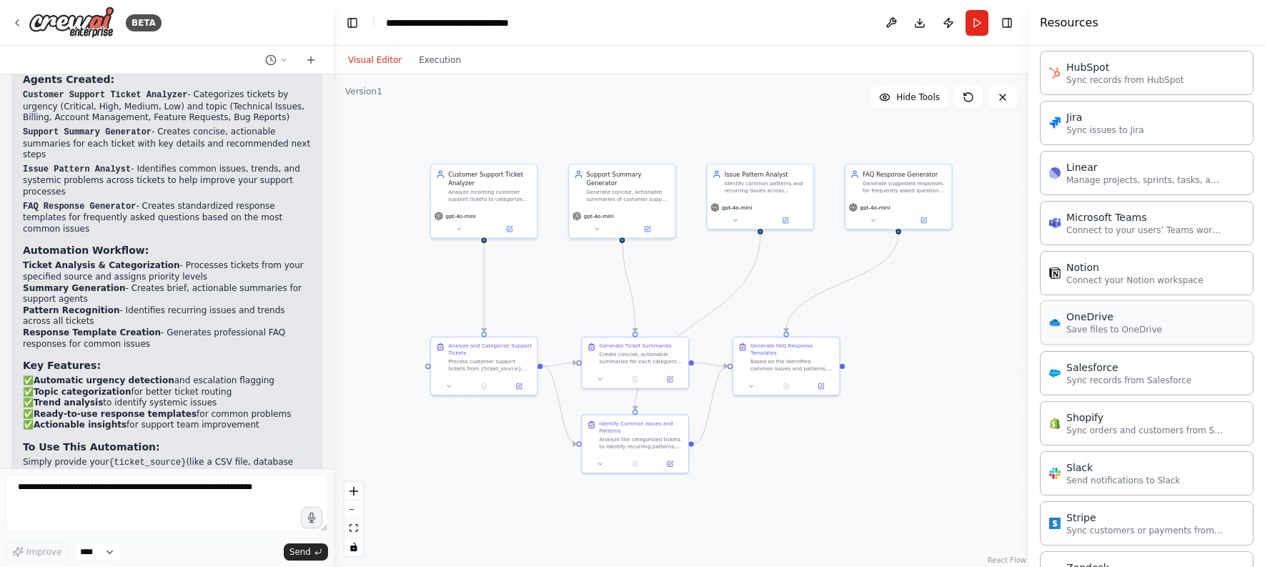
scroll to position [1382, 0]
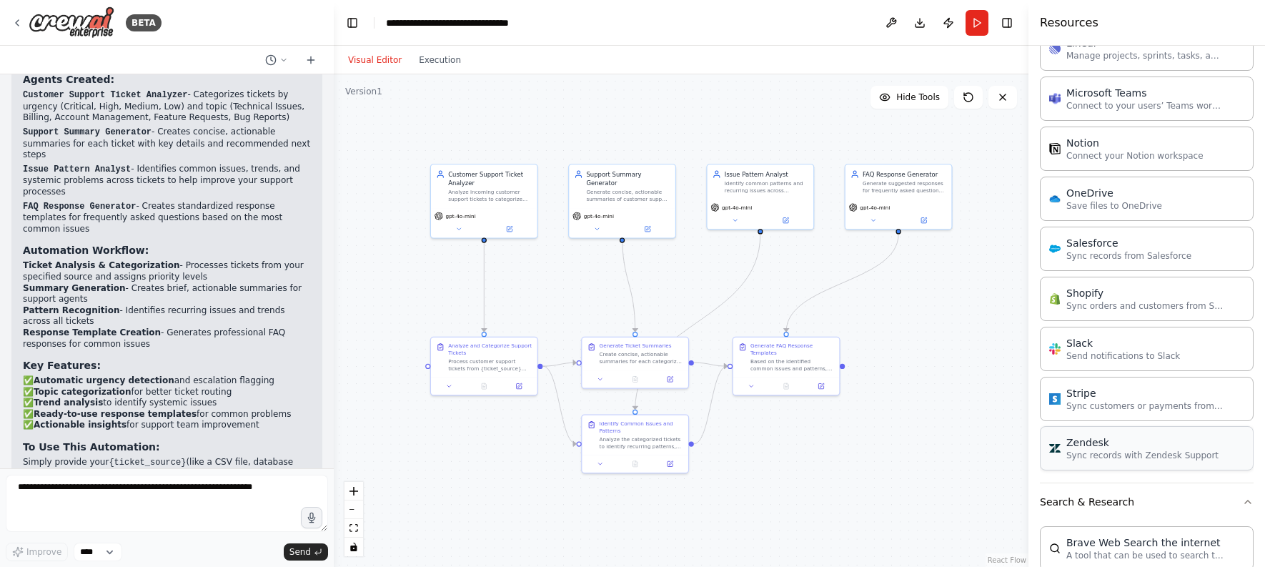
click at [1172, 456] on p "Sync records with Zendesk Support" at bounding box center [1142, 454] width 152 height 11
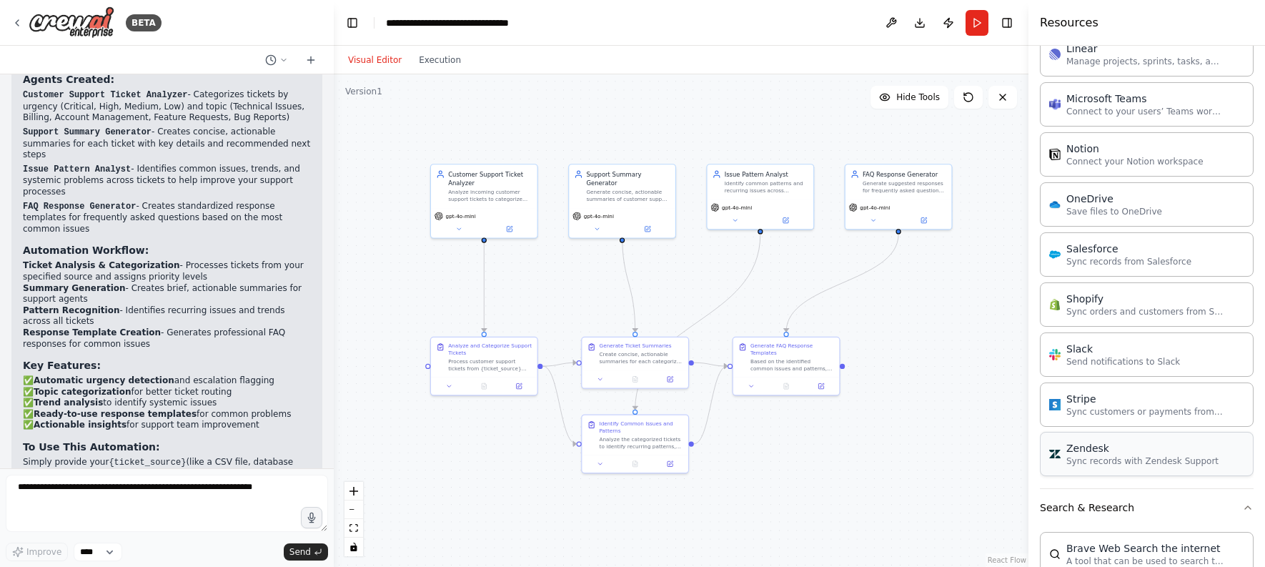
click at [1173, 458] on p "Sync records with Zendesk Support" at bounding box center [1142, 460] width 152 height 11
drag, startPoint x: 988, startPoint y: 486, endPoint x: 832, endPoint y: 464, distance: 157.9
click at [699, 542] on button "2" at bounding box center [681, 542] width 55 height 26
click at [900, 404] on div ".deletable-edge-delete-btn { width: 20px; height: 20px; border: 0px solid #ffff…" at bounding box center [681, 320] width 694 height 492
click at [885, 473] on div "Sync records with Zendesk Support" at bounding box center [868, 479] width 86 height 14
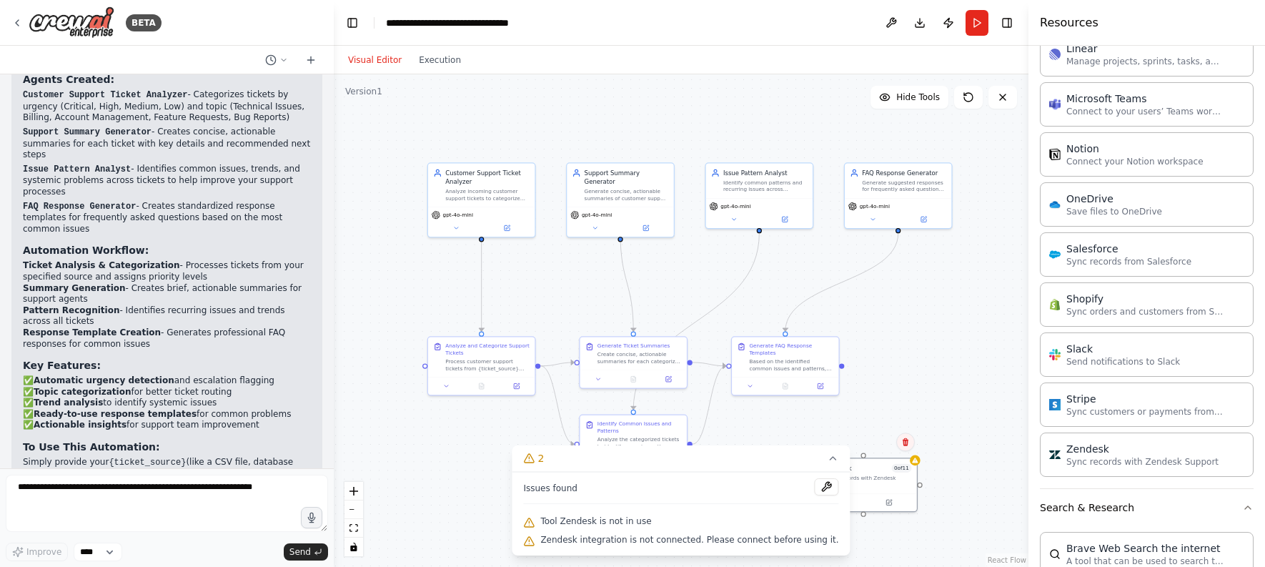
click at [901, 449] on button at bounding box center [905, 441] width 19 height 19
click at [875, 443] on button "Confirm" at bounding box center [865, 441] width 51 height 17
click at [1130, 464] on p "Sync records with Zendesk Support" at bounding box center [1142, 460] width 152 height 11
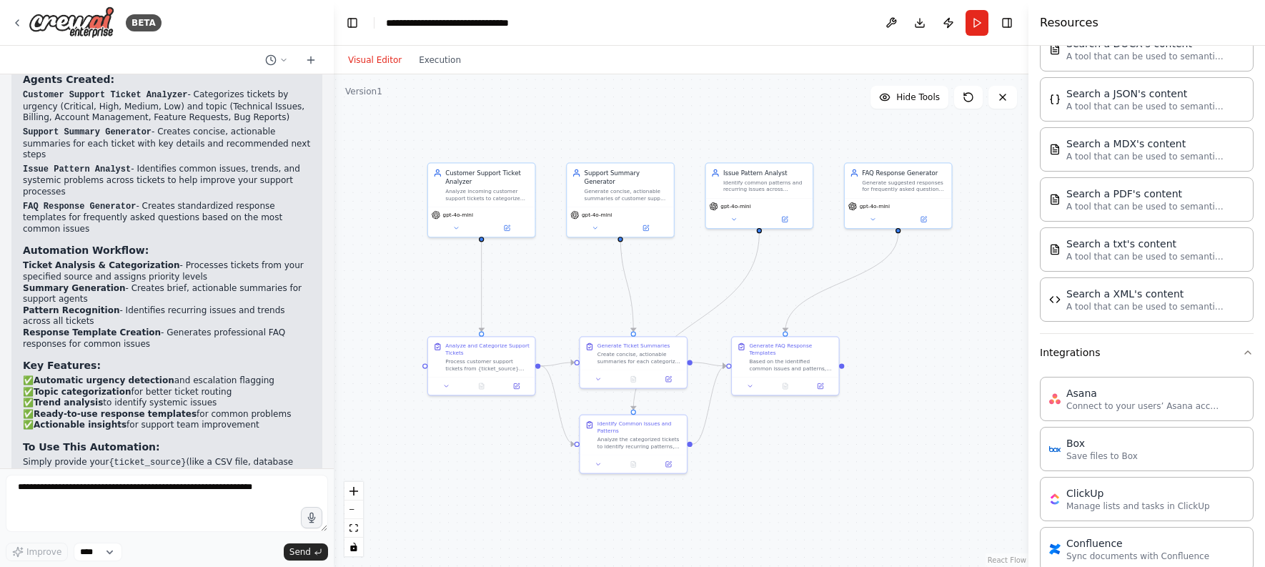
scroll to position [0, 0]
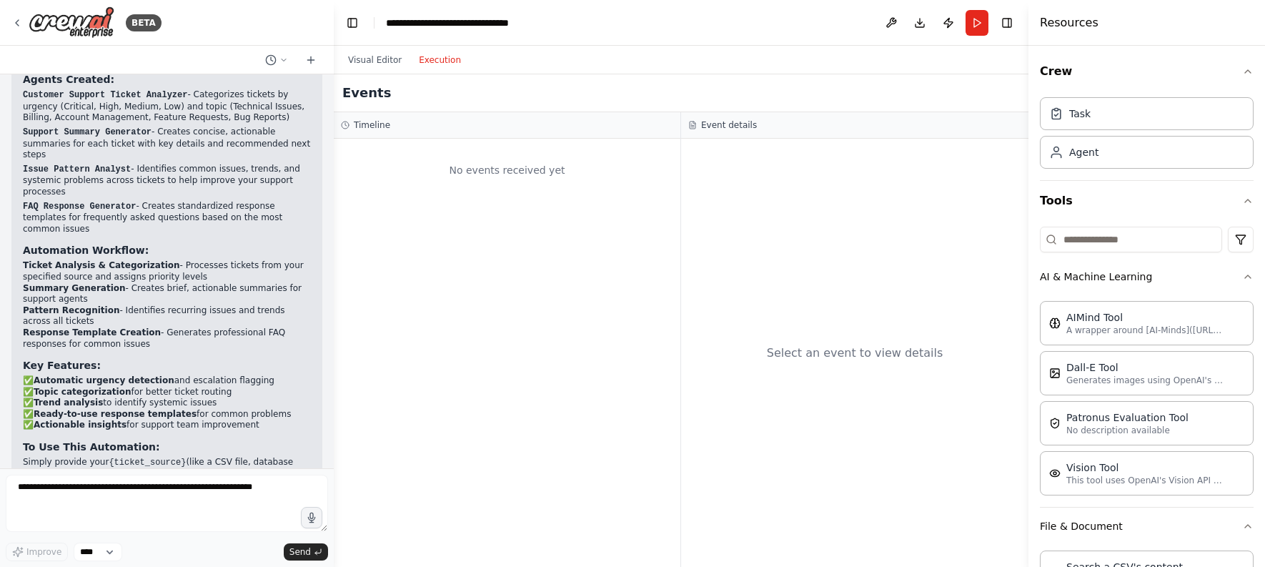
click at [432, 61] on button "Execution" at bounding box center [439, 59] width 59 height 17
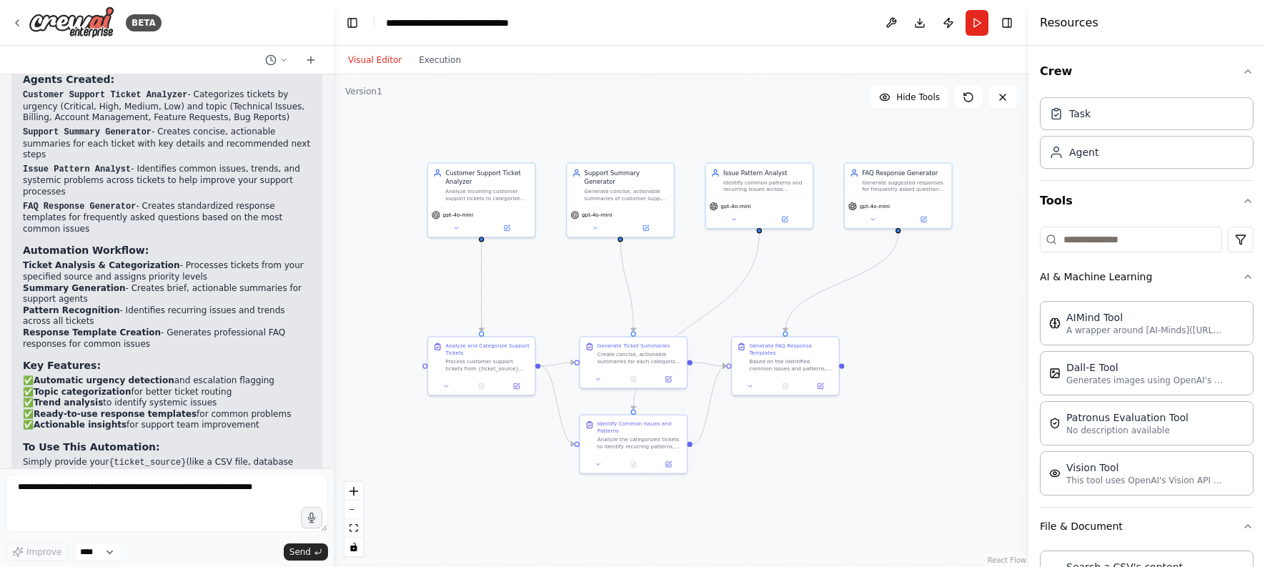
click at [370, 61] on button "Visual Editor" at bounding box center [374, 59] width 71 height 17
click at [354, 19] on button "Toggle Left Sidebar" at bounding box center [352, 23] width 20 height 20
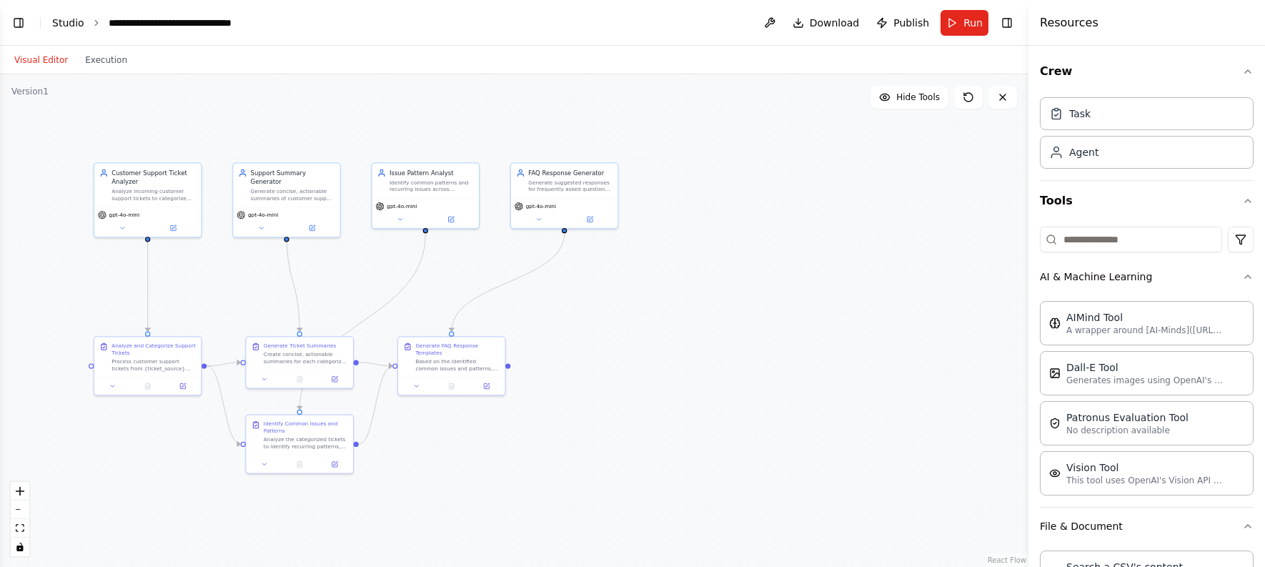
click at [54, 17] on link "Studio" at bounding box center [68, 22] width 32 height 11
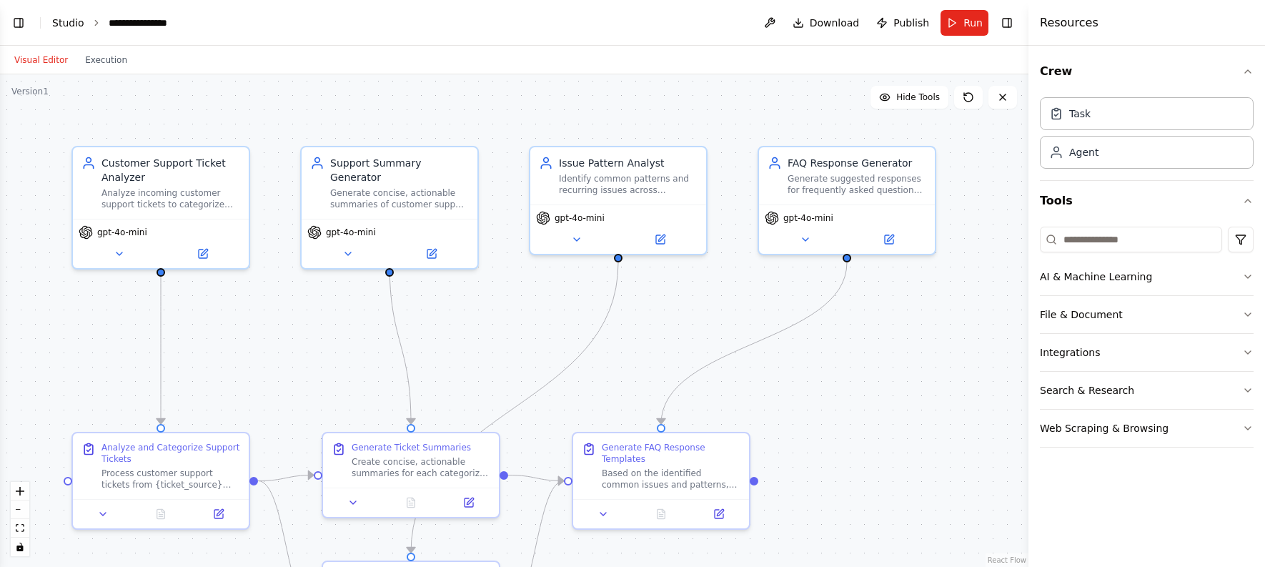
scroll to position [1591, 0]
click at [911, 104] on button "Hide Tools" at bounding box center [909, 97] width 78 height 23
click at [910, 98] on span "Show Tools" at bounding box center [915, 96] width 47 height 11
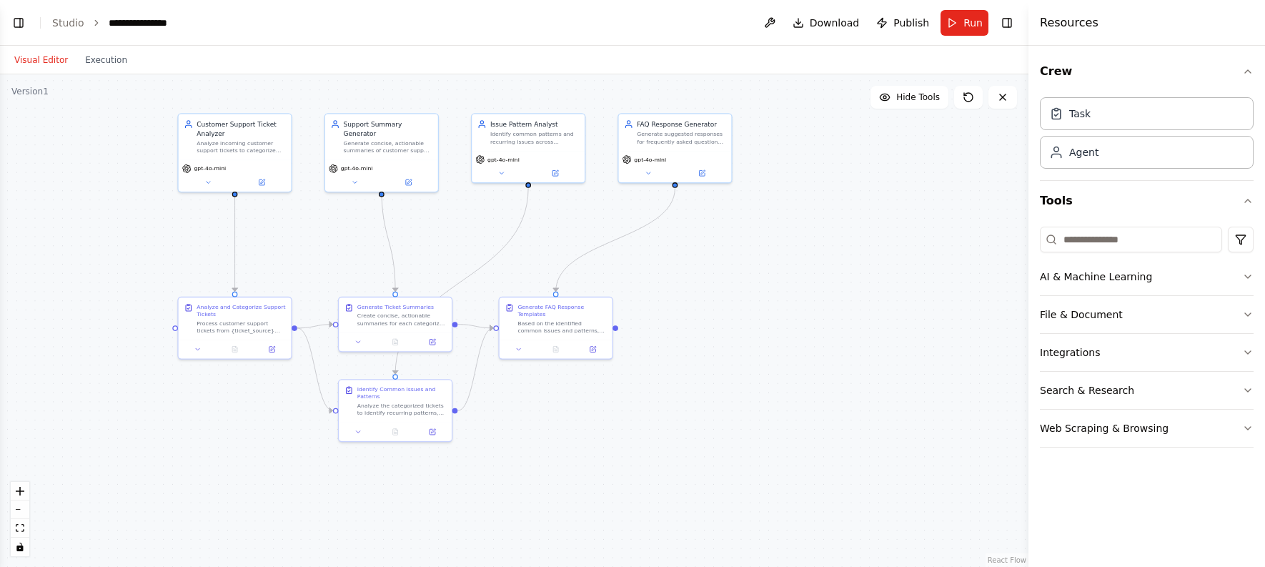
drag, startPoint x: 275, startPoint y: 369, endPoint x: 276, endPoint y: 246, distance: 122.9
click at [276, 246] on div ".deletable-edge-delete-btn { width: 20px; height: 20px; border: 0px solid #ffff…" at bounding box center [514, 320] width 1028 height 492
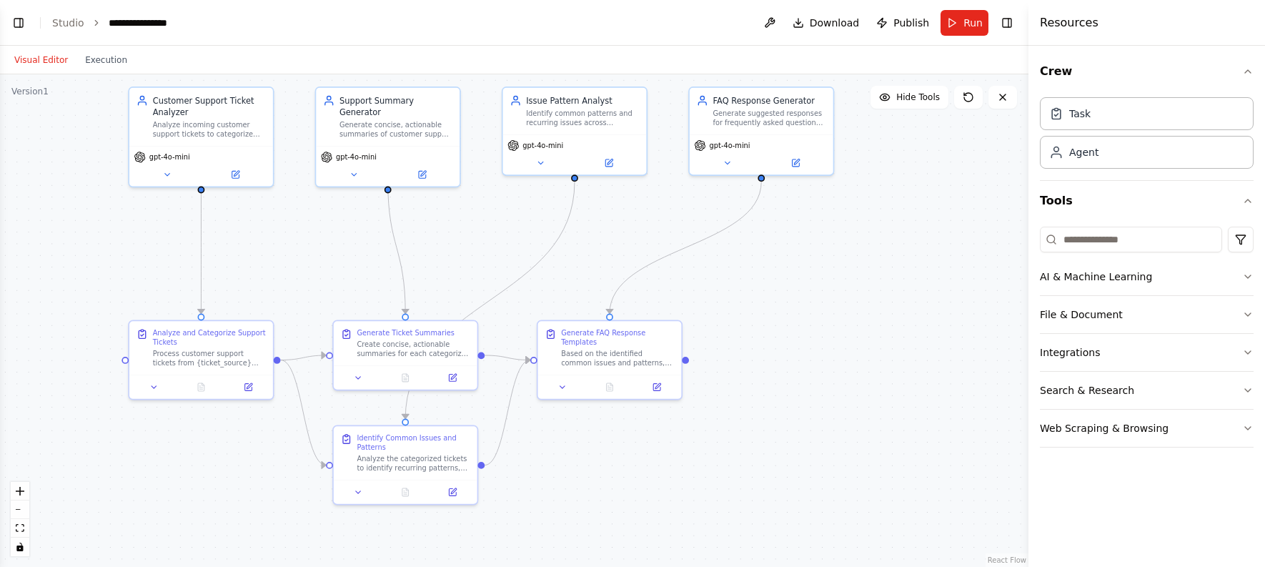
drag, startPoint x: 317, startPoint y: 263, endPoint x: 298, endPoint y: 275, distance: 22.8
click at [298, 275] on div ".deletable-edge-delete-btn { width: 20px; height: 20px; border: 0px solid #ffff…" at bounding box center [514, 320] width 1028 height 492
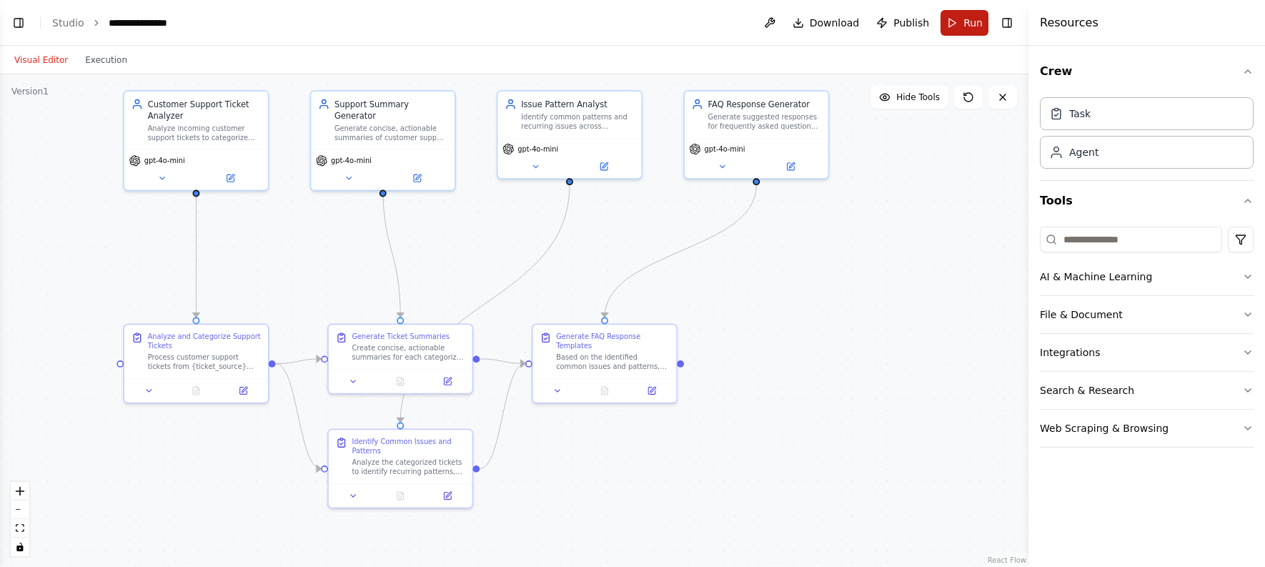
click at [958, 15] on button "Run" at bounding box center [964, 23] width 48 height 26
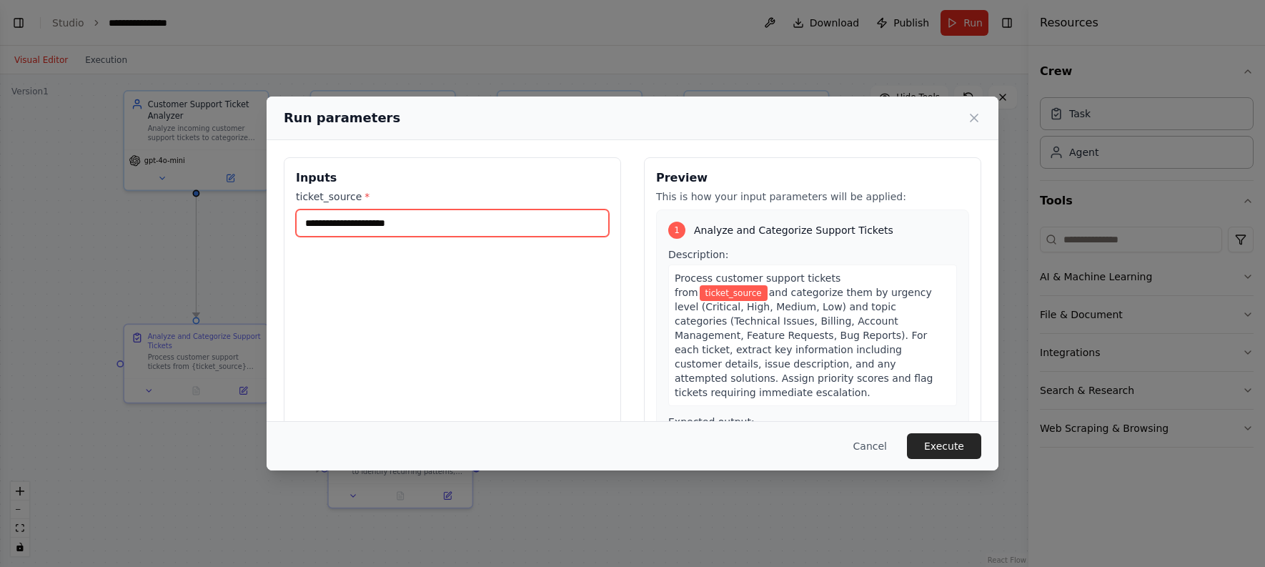
click at [389, 216] on input "ticket_source *" at bounding box center [452, 222] width 313 height 27
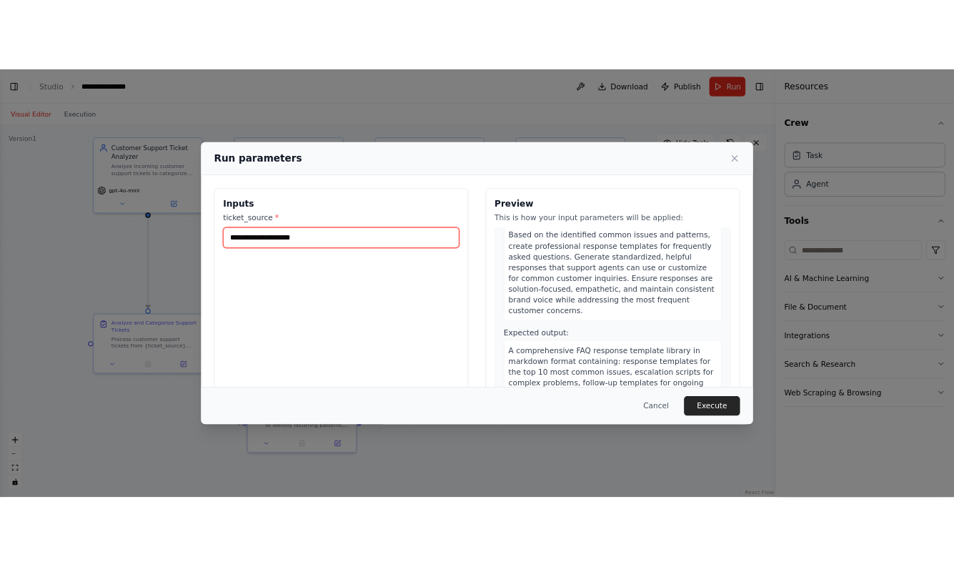
scroll to position [92, 0]
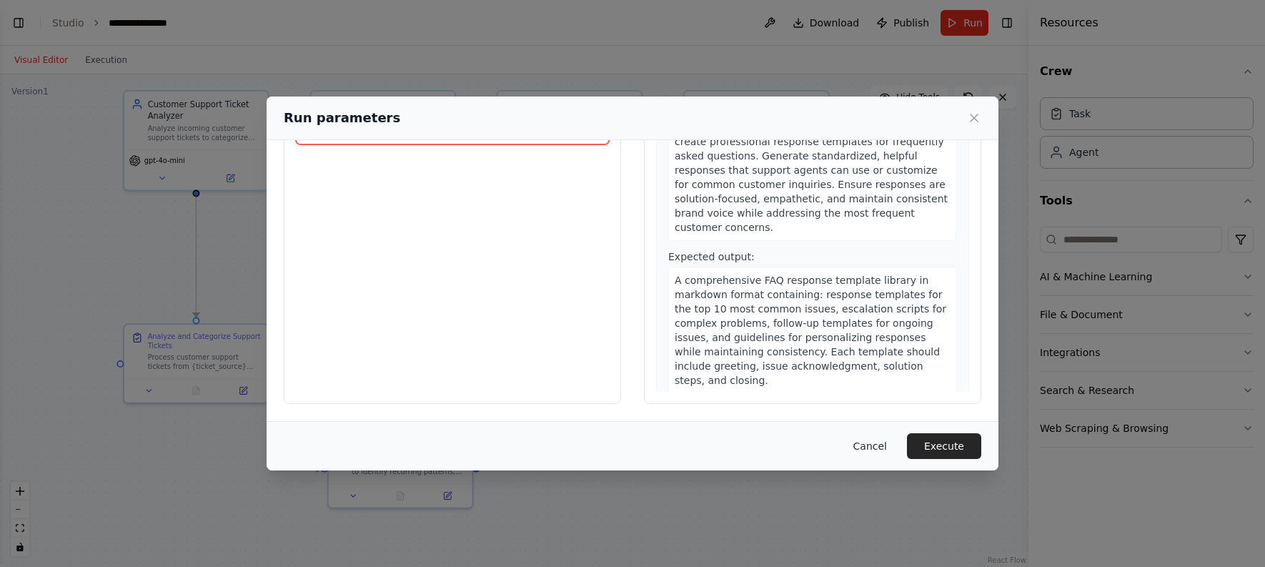
click at [873, 442] on button "Cancel" at bounding box center [870, 446] width 56 height 26
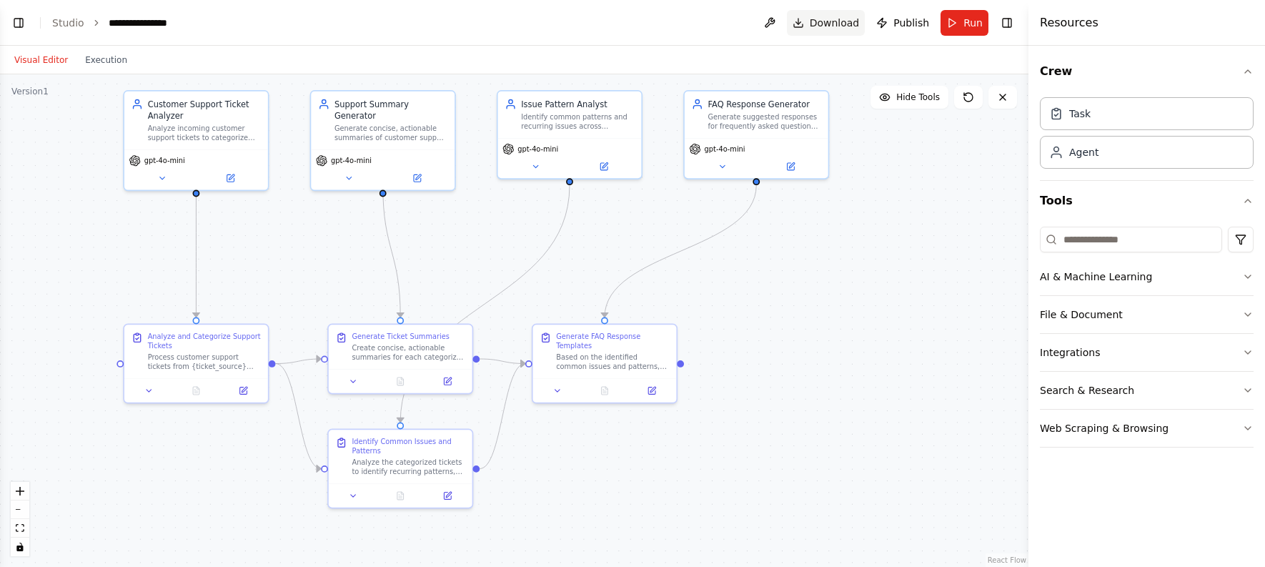
click at [837, 19] on span "Download" at bounding box center [834, 23] width 50 height 14
